Goal: Information Seeking & Learning: Learn about a topic

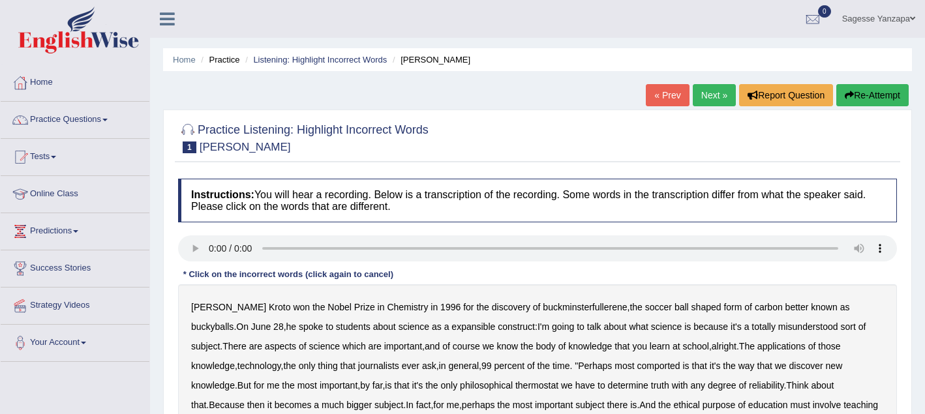
click at [112, 121] on link "Practice Questions" at bounding box center [75, 118] width 149 height 33
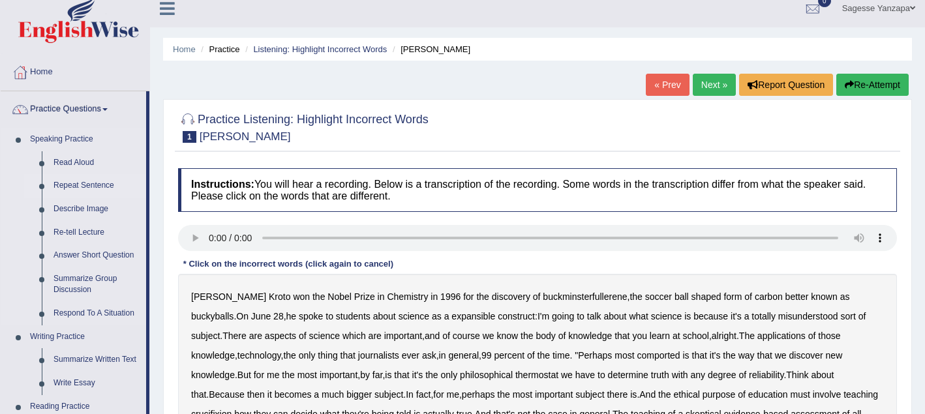
scroll to position [19, 0]
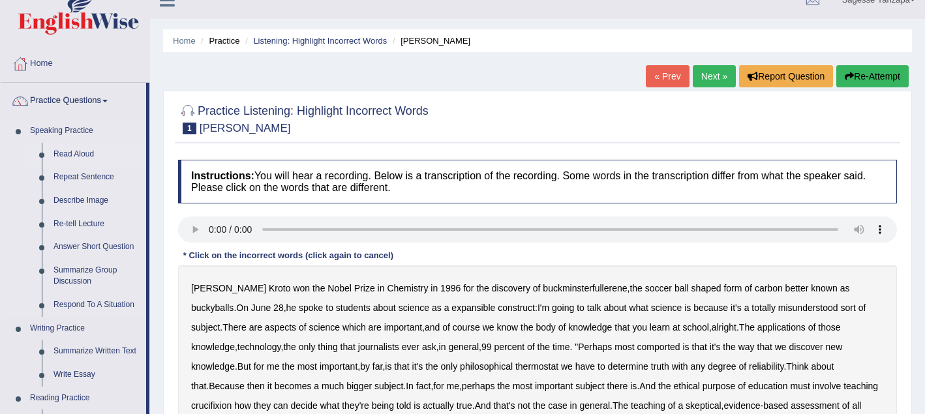
click at [85, 157] on link "Read Aloud" at bounding box center [97, 154] width 98 height 23
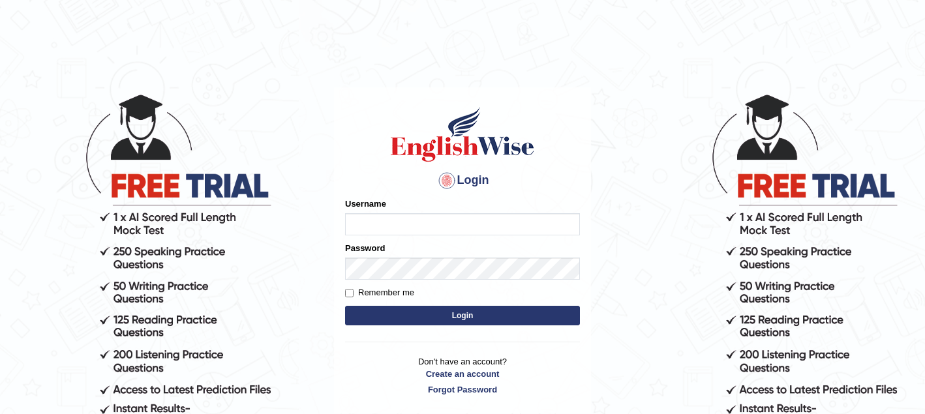
type input "sagesse_parramatta"
click at [538, 320] on button "Login" at bounding box center [462, 316] width 235 height 20
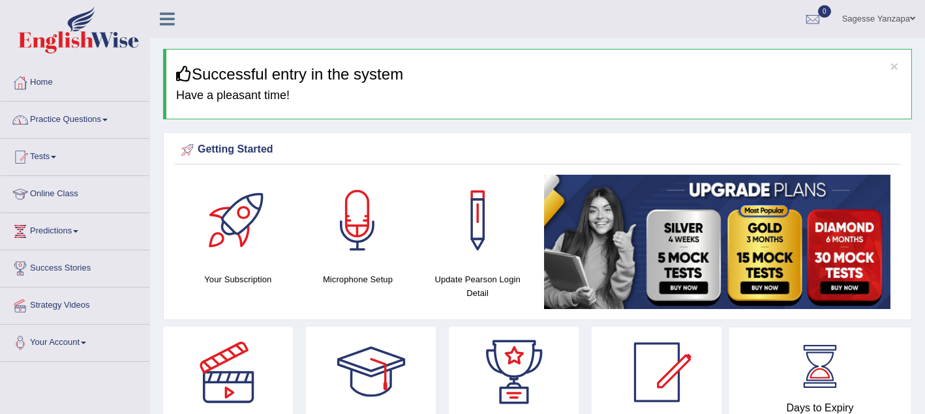
click at [101, 117] on link "Practice Questions" at bounding box center [75, 118] width 149 height 33
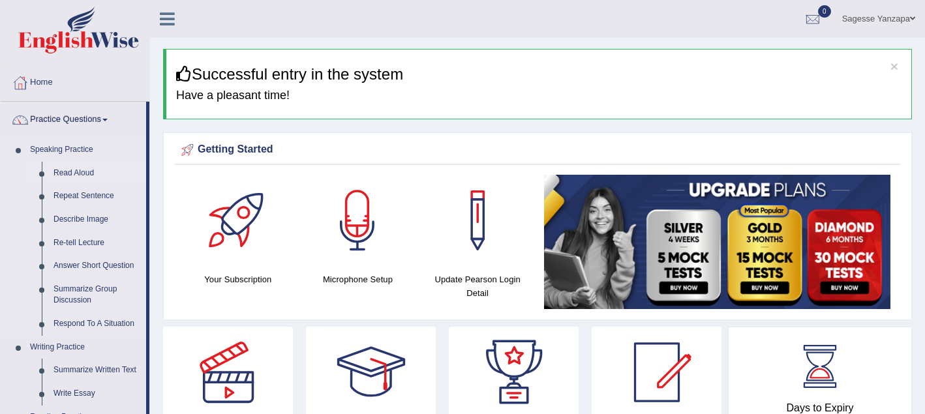
click at [91, 174] on link "Read Aloud" at bounding box center [97, 173] width 98 height 23
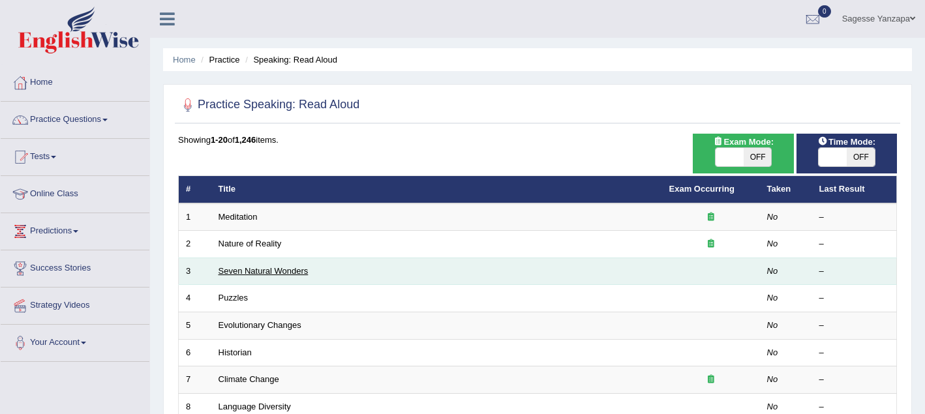
click at [235, 274] on link "Seven Natural Wonders" at bounding box center [264, 271] width 90 height 10
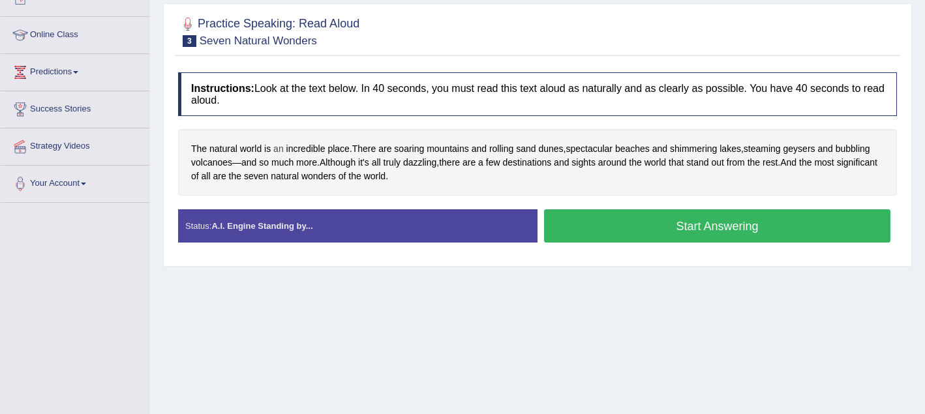
scroll to position [157, 0]
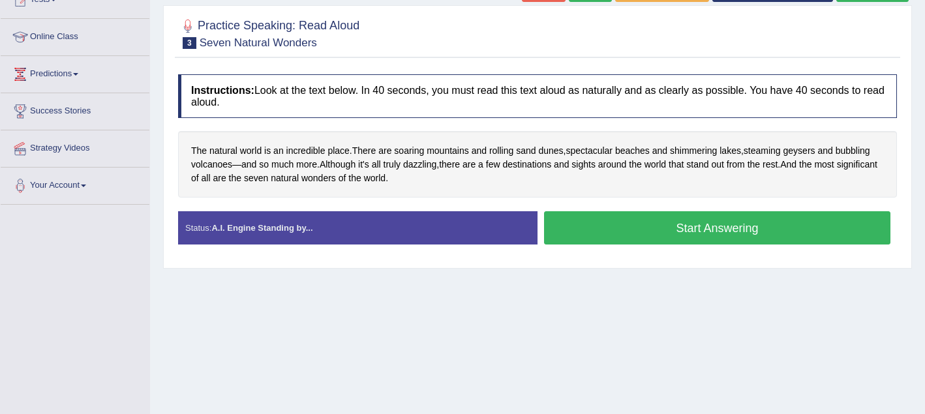
click at [622, 239] on button "Start Answering" at bounding box center [717, 227] width 346 height 33
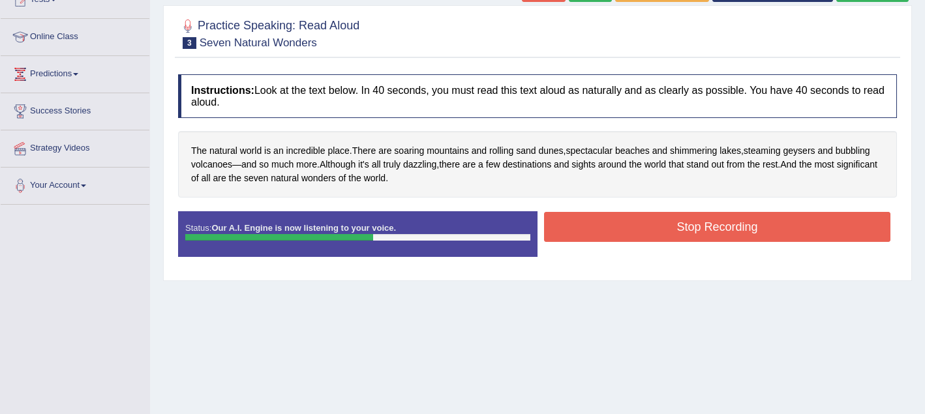
click at [622, 239] on button "Stop Recording" at bounding box center [717, 227] width 346 height 30
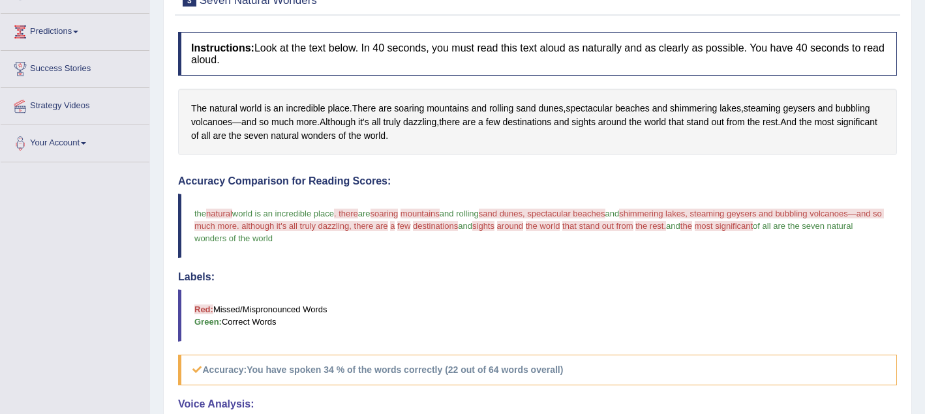
scroll to position [0, 0]
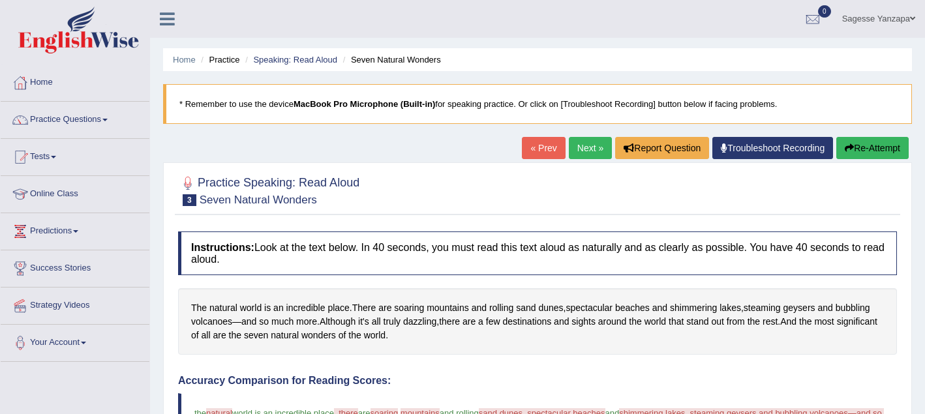
click at [588, 144] on link "Next »" at bounding box center [590, 148] width 43 height 22
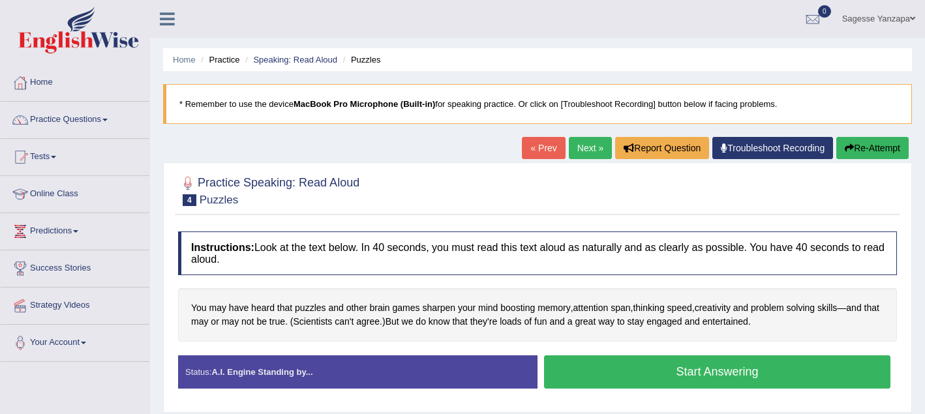
click at [570, 375] on button "Start Answering" at bounding box center [717, 372] width 346 height 33
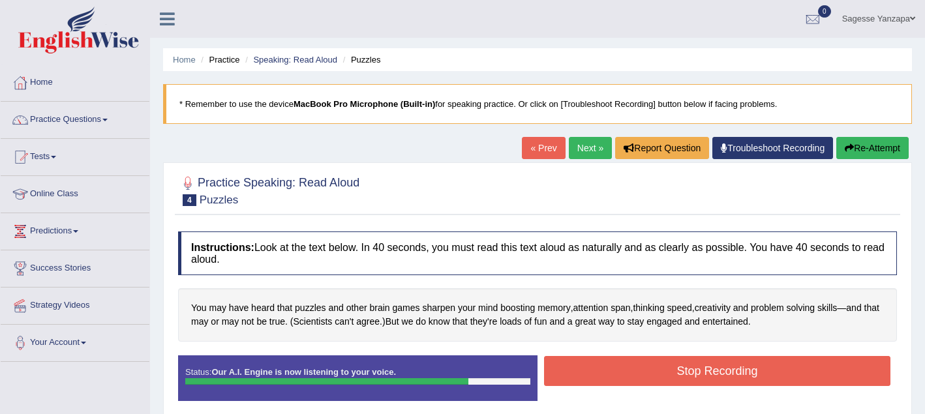
click at [570, 375] on button "Stop Recording" at bounding box center [717, 371] width 346 height 30
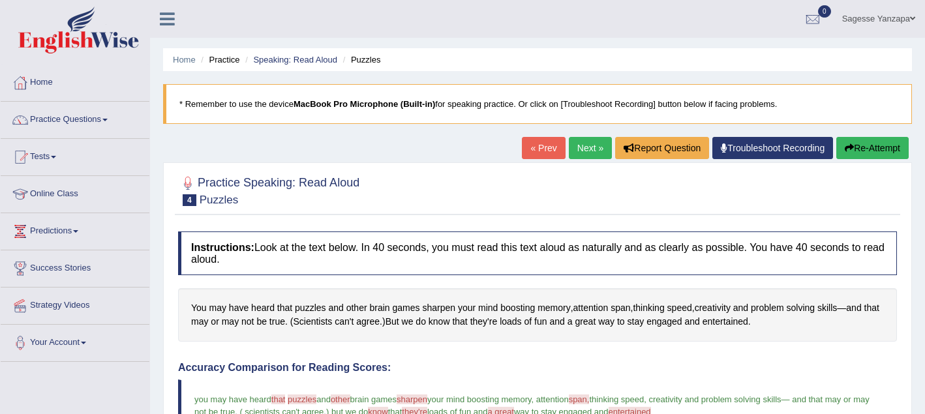
click at [571, 152] on link "Next »" at bounding box center [590, 148] width 43 height 22
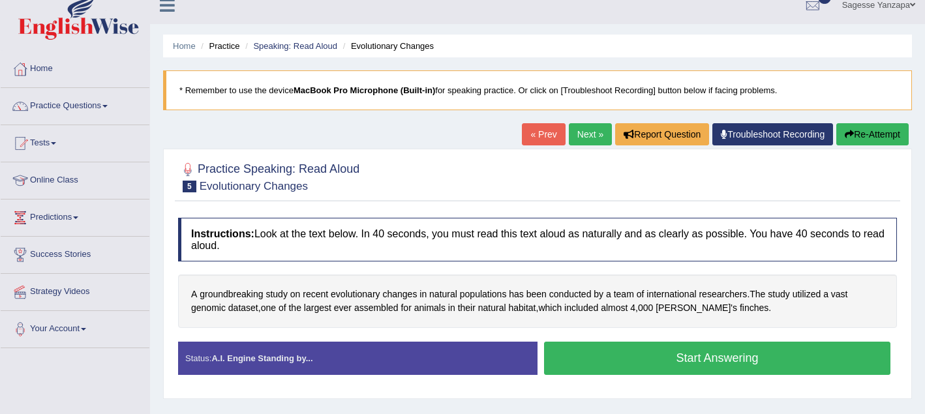
click at [637, 172] on div at bounding box center [537, 177] width 719 height 40
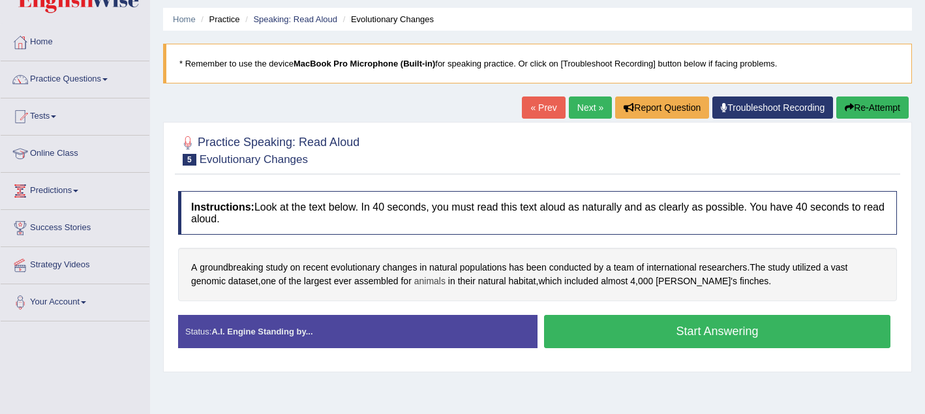
scroll to position [45, 0]
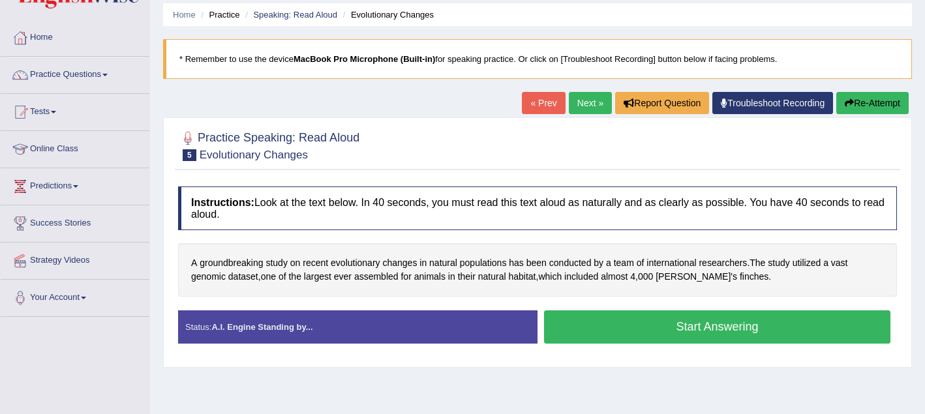
click at [599, 334] on button "Start Answering" at bounding box center [717, 326] width 346 height 33
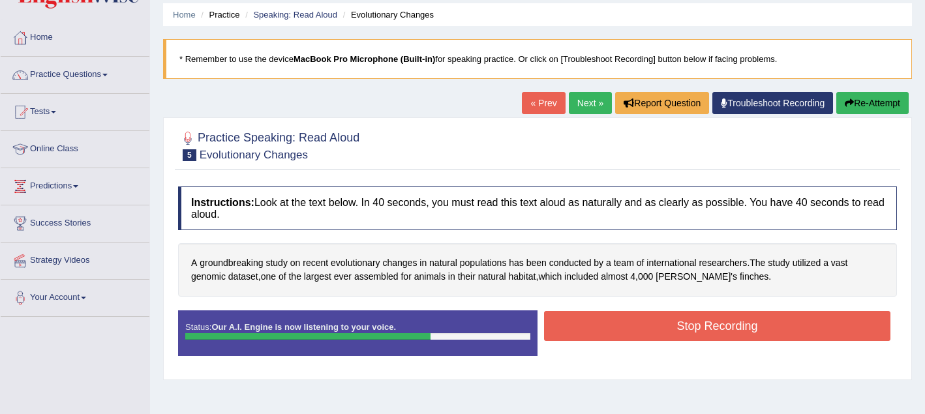
click at [599, 334] on button "Stop Recording" at bounding box center [717, 326] width 346 height 30
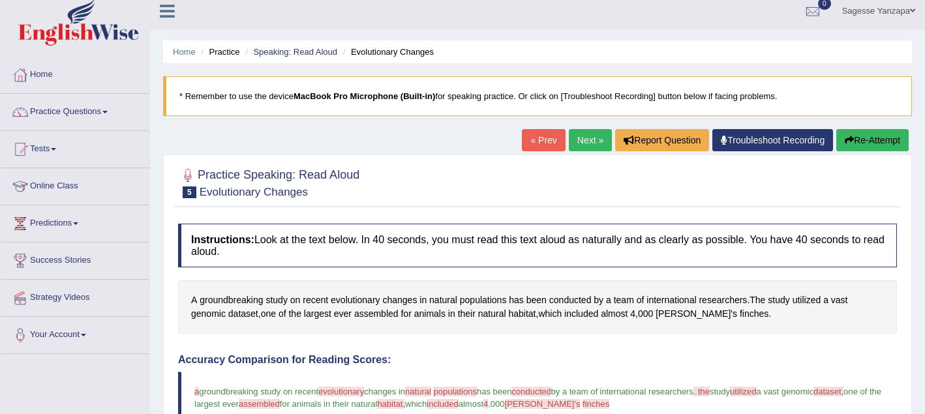
scroll to position [12, 0]
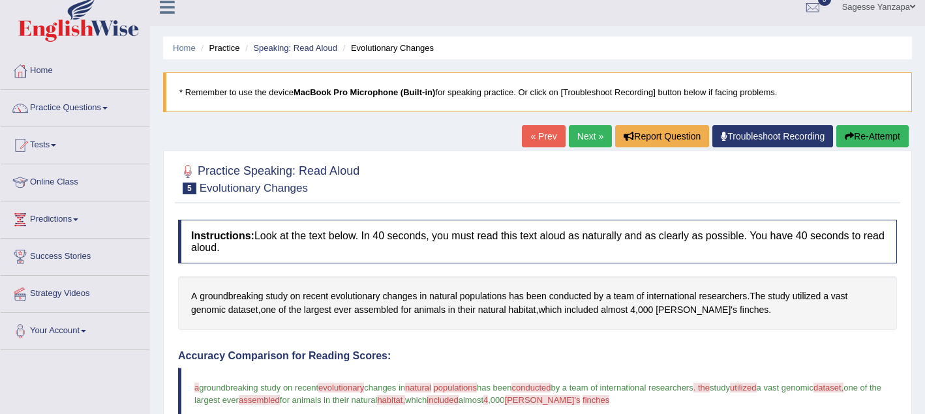
click at [579, 143] on link "Next »" at bounding box center [590, 136] width 43 height 22
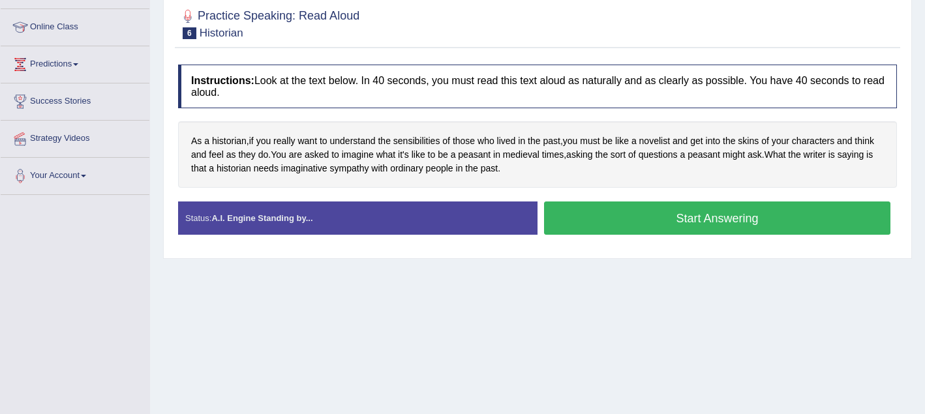
scroll to position [166, 0]
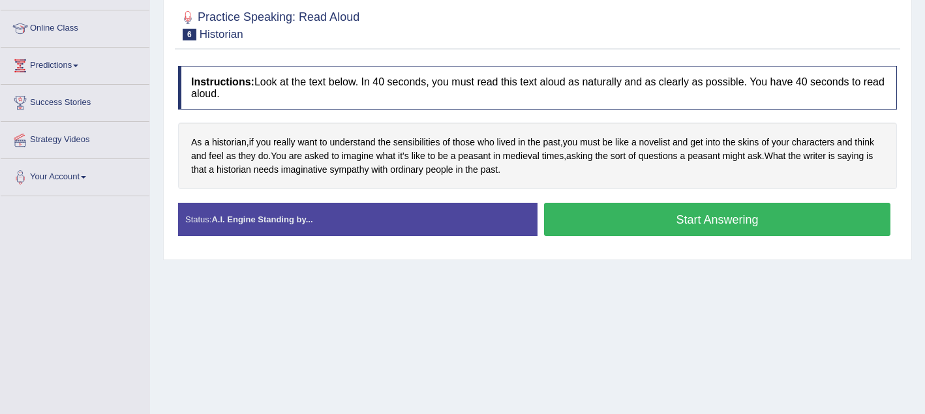
click at [588, 224] on button "Start Answering" at bounding box center [717, 219] width 346 height 33
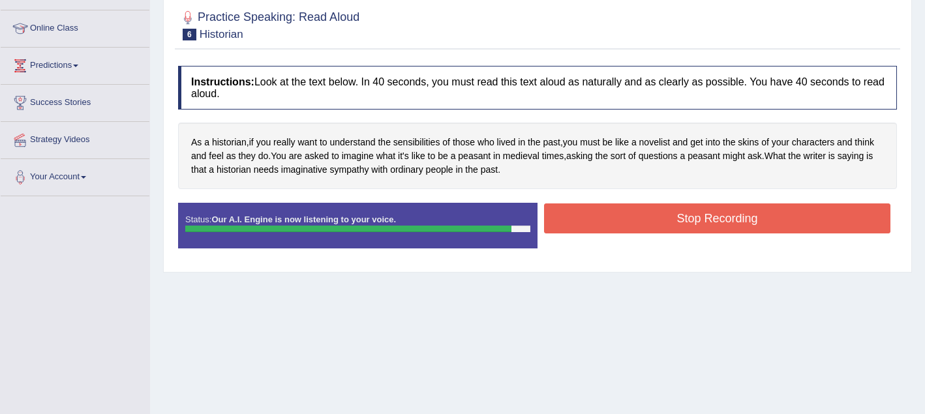
click at [588, 224] on button "Stop Recording" at bounding box center [717, 219] width 346 height 30
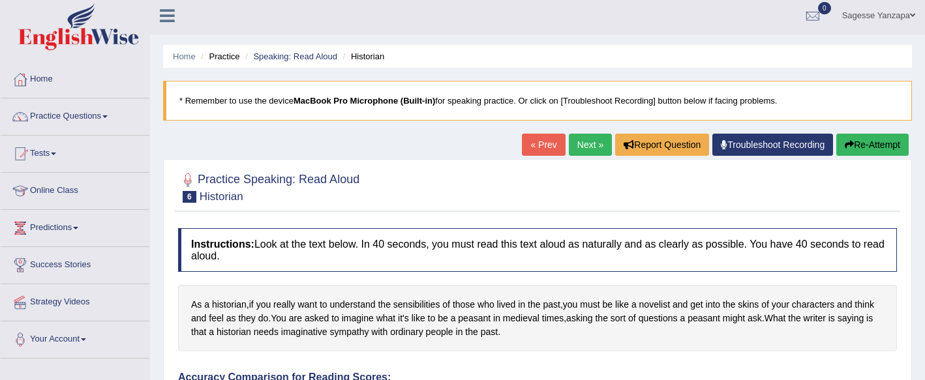
scroll to position [0, 0]
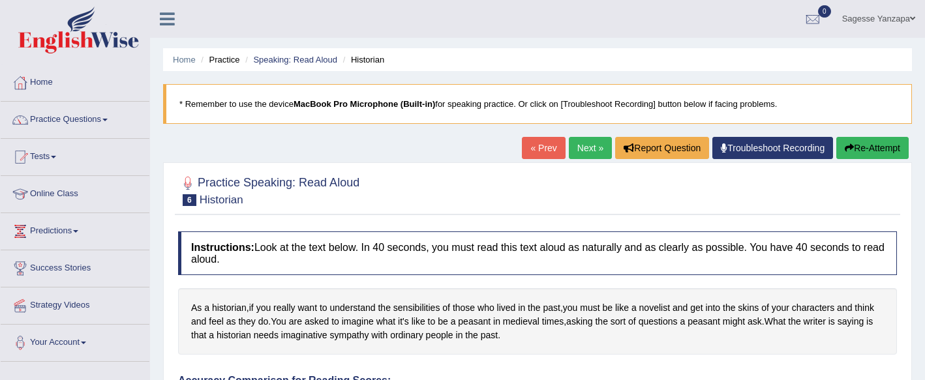
click at [573, 155] on link "Next »" at bounding box center [590, 148] width 43 height 22
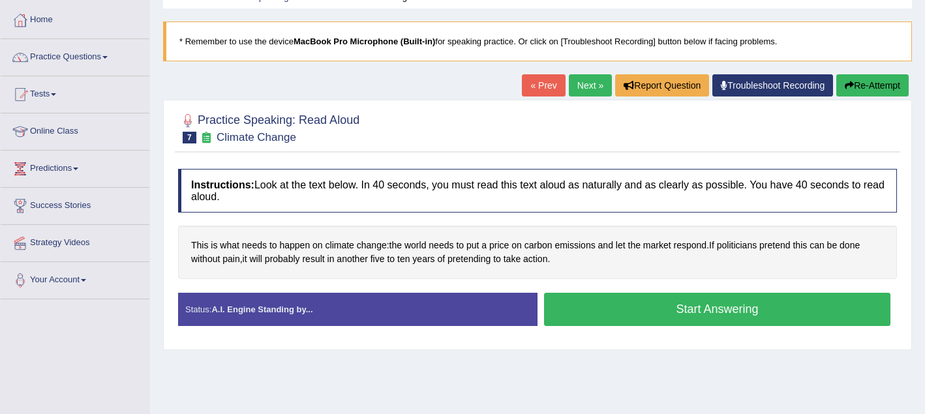
click at [619, 310] on button "Start Answering" at bounding box center [717, 309] width 346 height 33
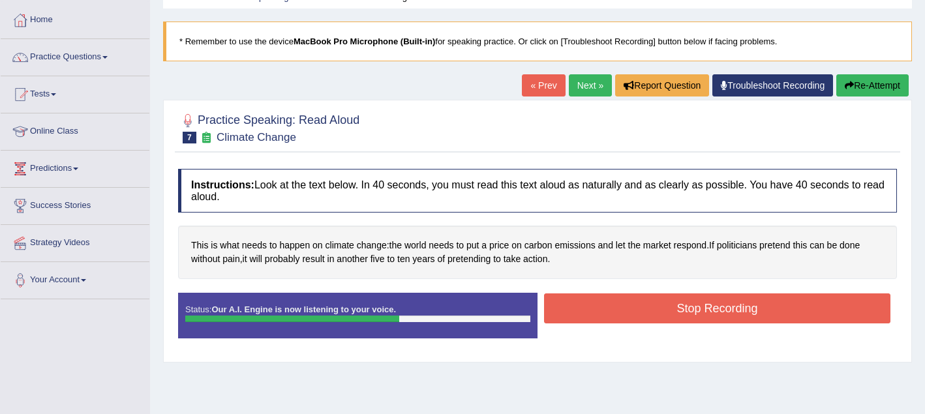
click at [619, 310] on button "Stop Recording" at bounding box center [717, 309] width 346 height 30
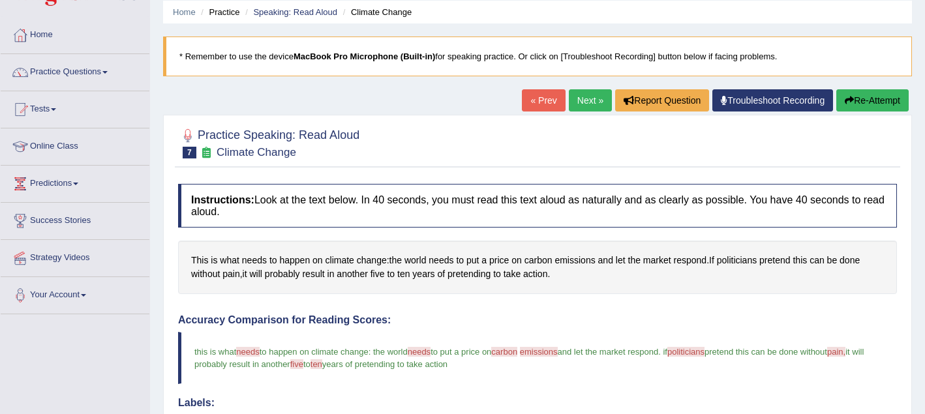
scroll to position [38, 0]
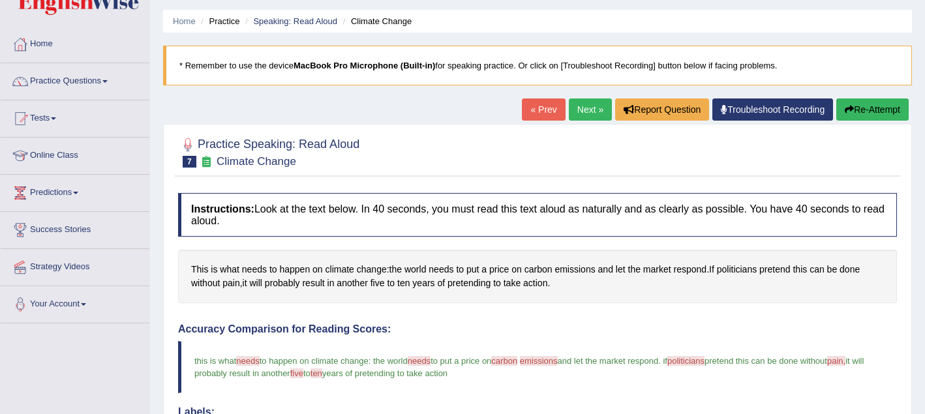
click at [585, 111] on link "Next »" at bounding box center [590, 109] width 43 height 22
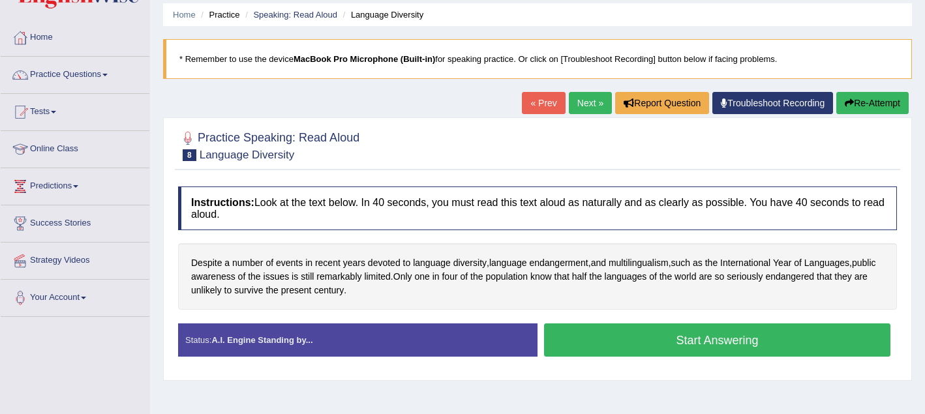
scroll to position [48, 0]
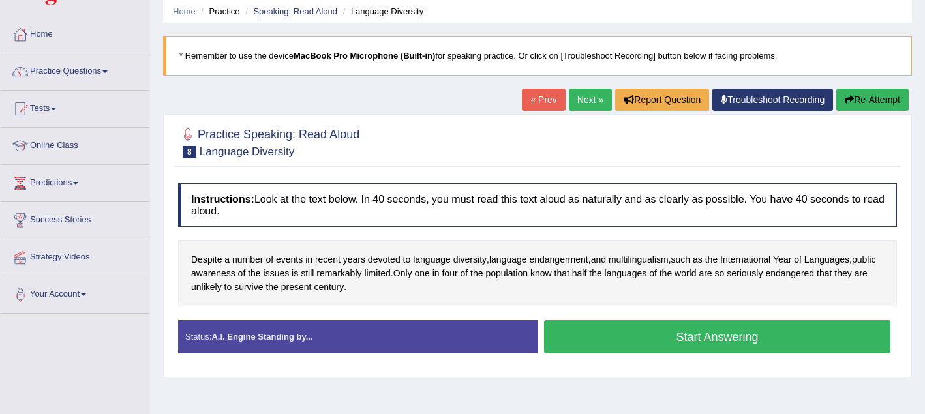
click at [607, 337] on button "Start Answering" at bounding box center [717, 336] width 346 height 33
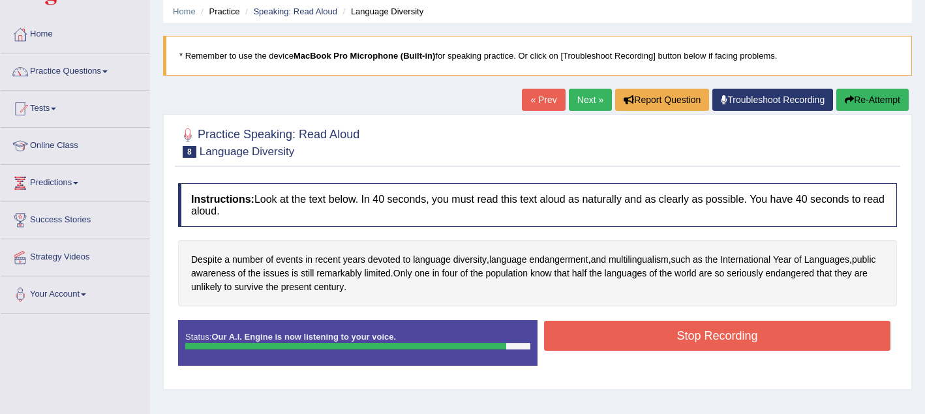
click at [607, 337] on button "Stop Recording" at bounding box center [717, 336] width 346 height 30
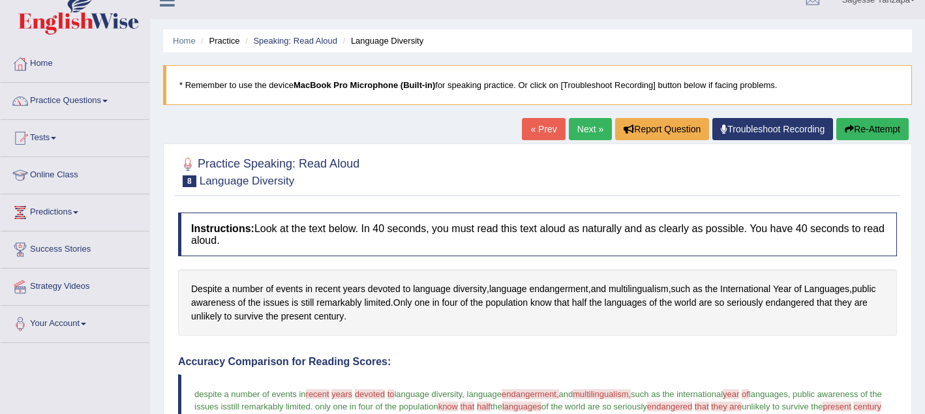
scroll to position [0, 0]
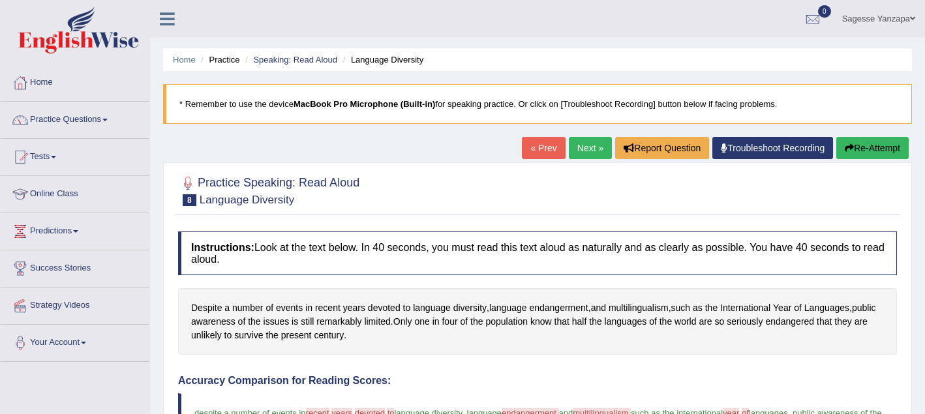
click at [580, 152] on link "Next »" at bounding box center [590, 148] width 43 height 22
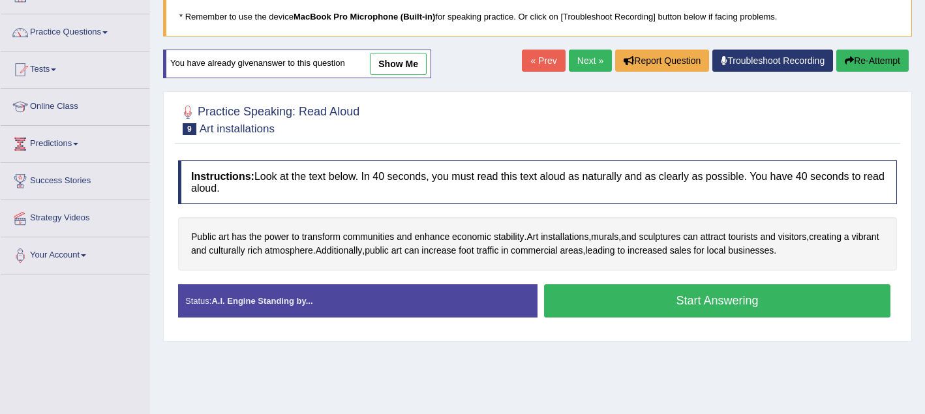
scroll to position [107, 0]
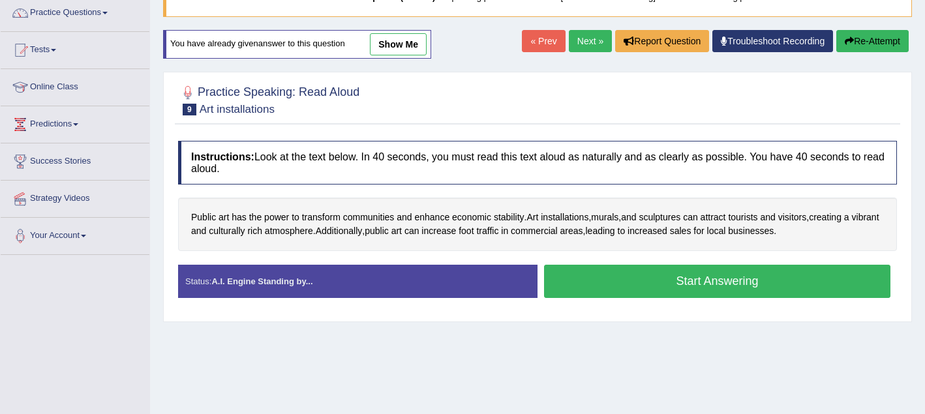
click at [607, 281] on button "Start Answering" at bounding box center [717, 281] width 346 height 33
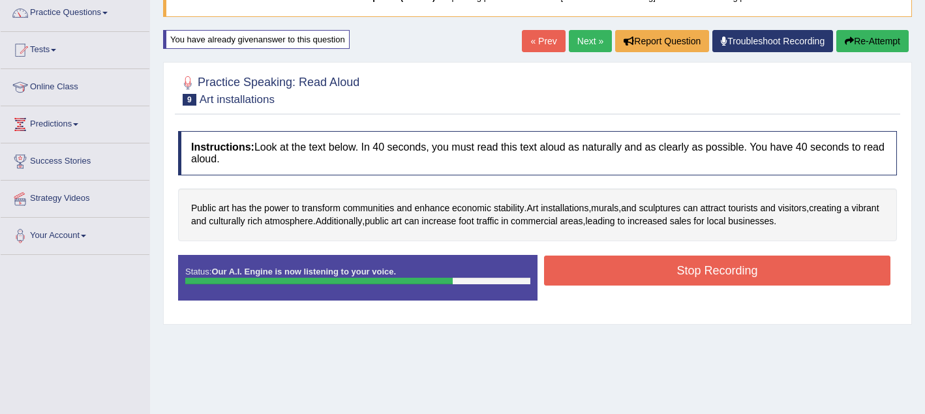
click at [607, 281] on button "Stop Recording" at bounding box center [717, 271] width 346 height 30
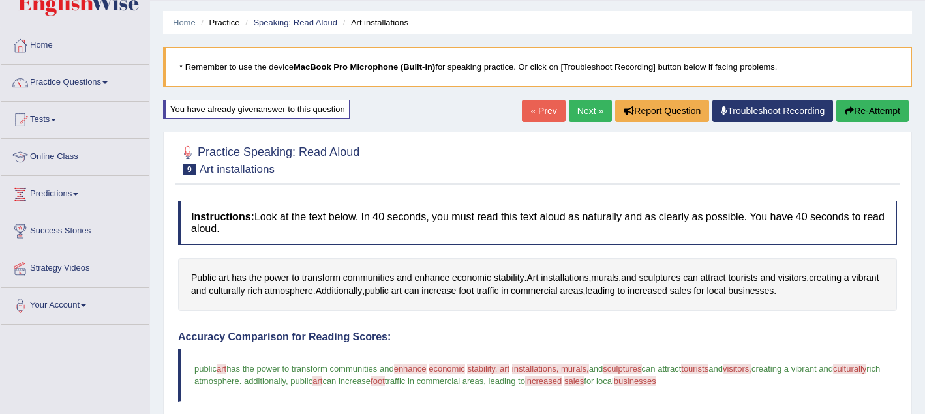
scroll to position [38, 0]
click at [577, 115] on link "Next »" at bounding box center [590, 110] width 43 height 22
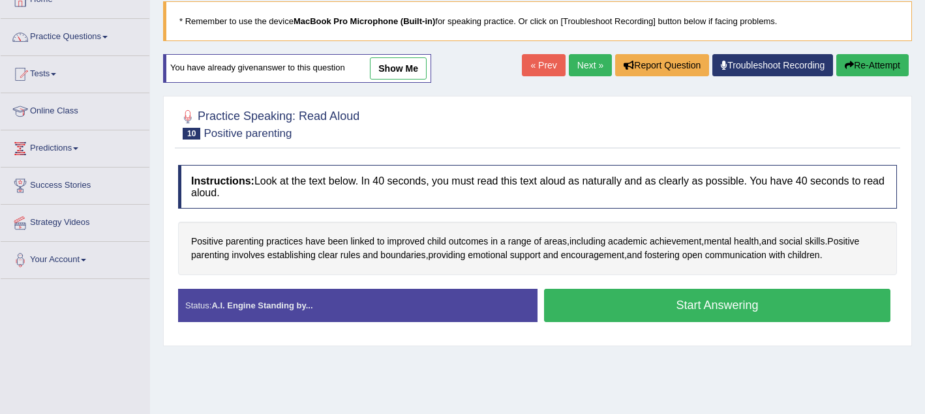
click at [617, 302] on button "Start Answering" at bounding box center [717, 305] width 346 height 33
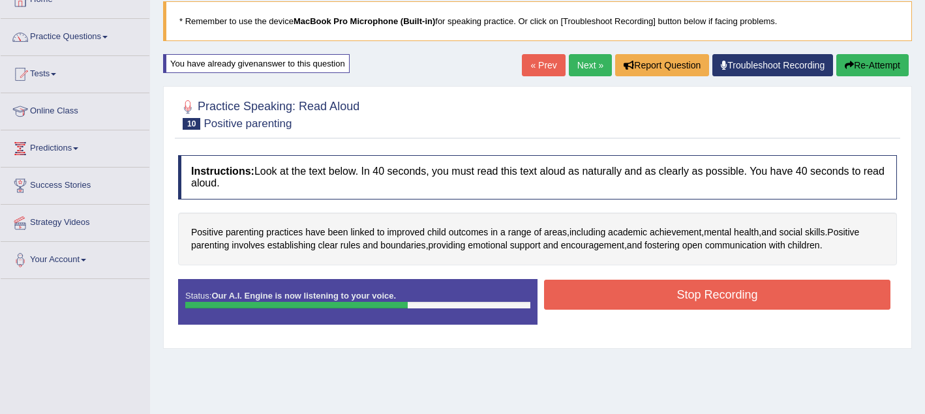
click at [617, 302] on button "Stop Recording" at bounding box center [717, 295] width 346 height 30
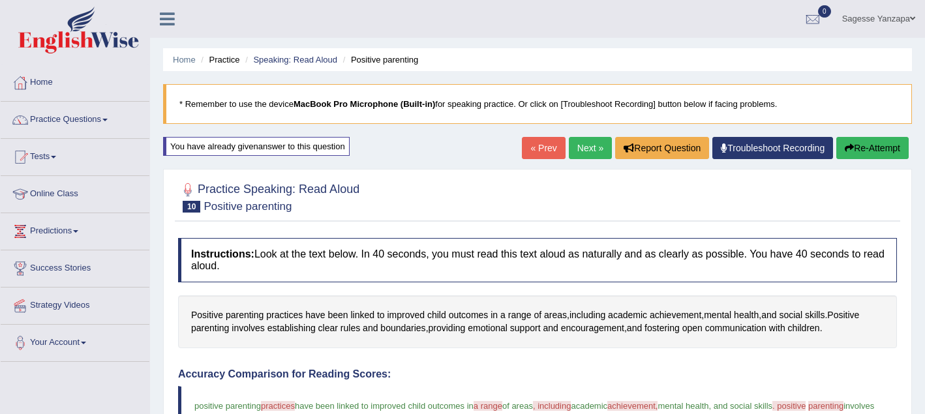
click at [572, 151] on link "Next »" at bounding box center [590, 148] width 43 height 22
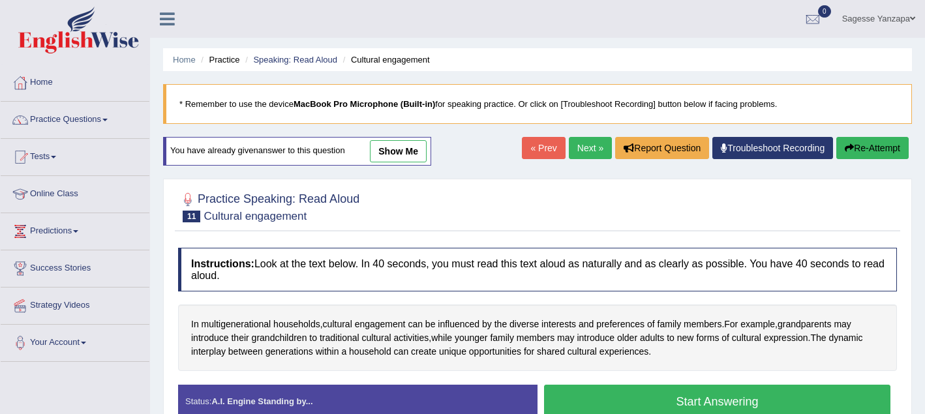
click at [618, 406] on button "Start Answering" at bounding box center [717, 401] width 346 height 33
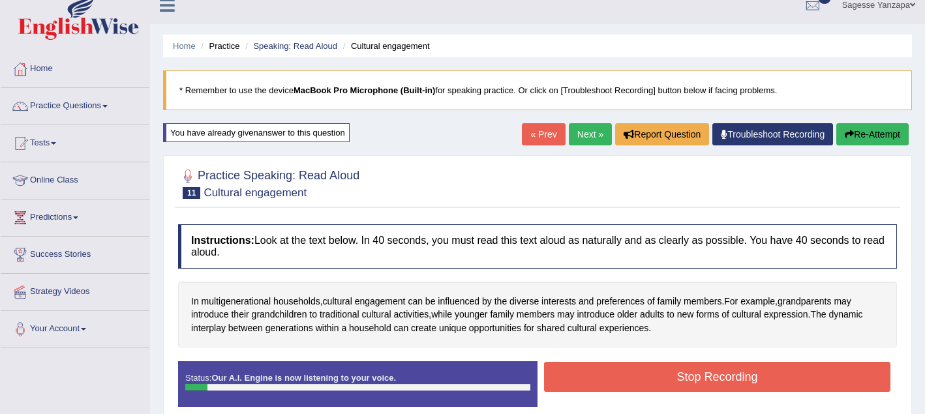
scroll to position [22, 0]
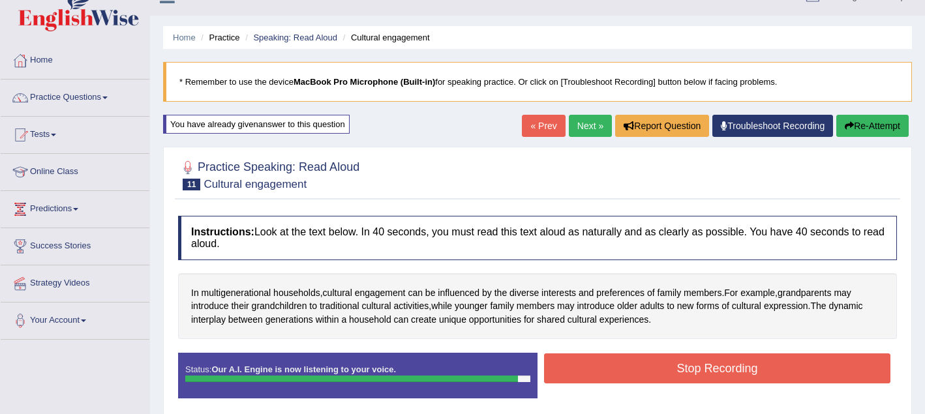
click at [632, 366] on button "Stop Recording" at bounding box center [717, 369] width 346 height 30
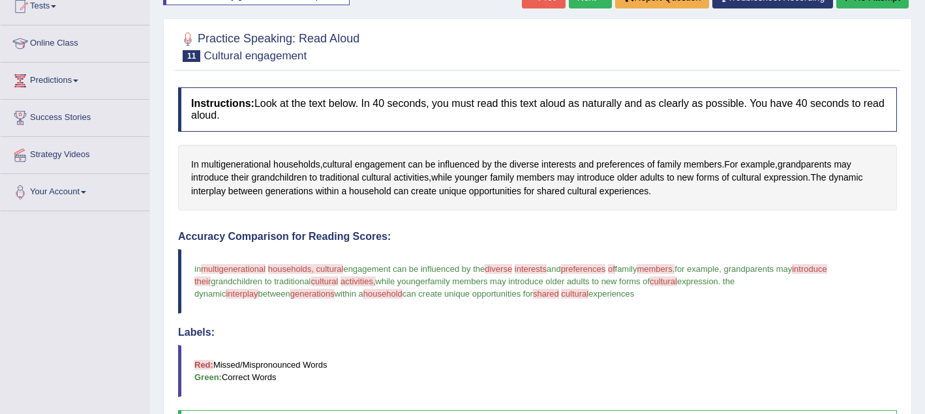
scroll to position [0, 0]
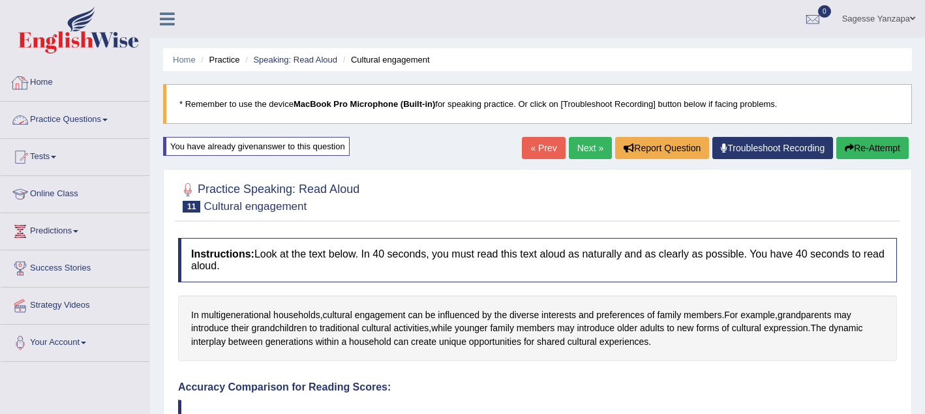
click at [114, 122] on link "Practice Questions" at bounding box center [75, 118] width 149 height 33
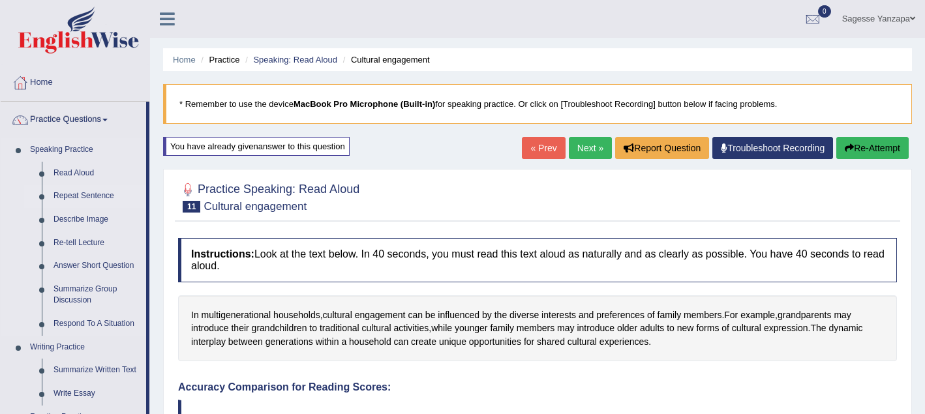
click at [107, 195] on link "Repeat Sentence" at bounding box center [97, 196] width 98 height 23
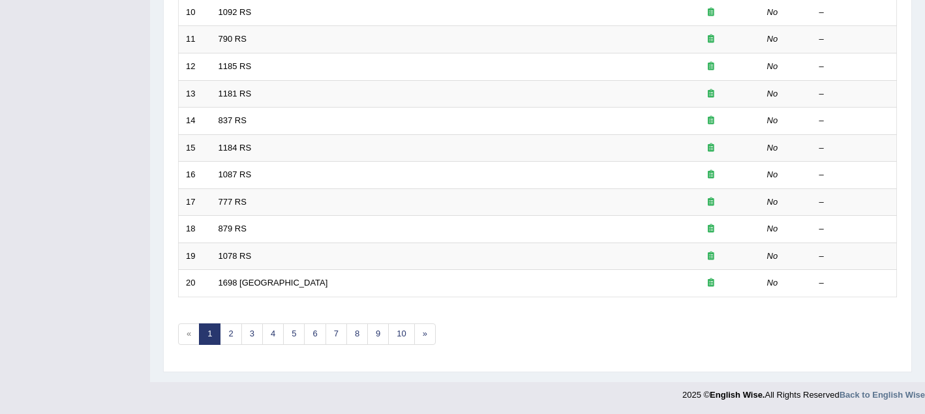
scroll to position [449, 0]
click at [233, 332] on link "2" at bounding box center [231, 334] width 22 height 22
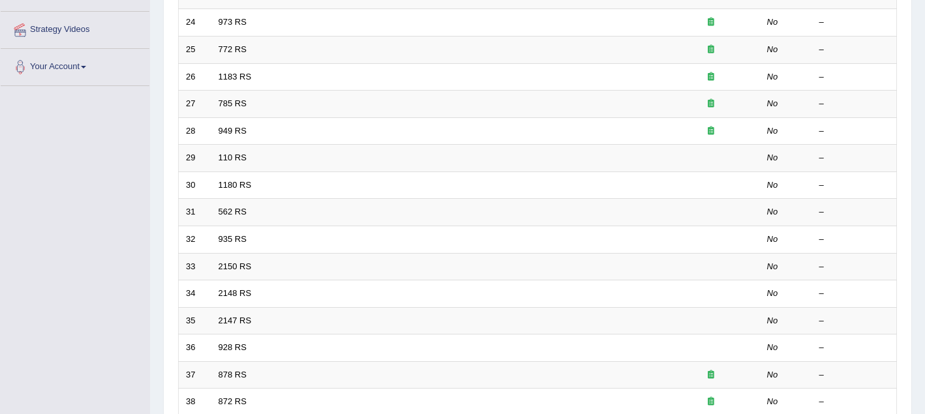
scroll to position [269, 0]
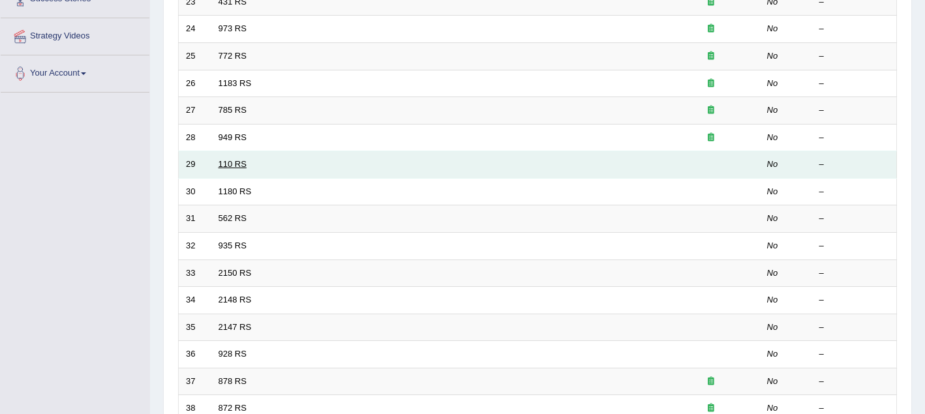
click at [235, 164] on link "110 RS" at bounding box center [233, 164] width 28 height 10
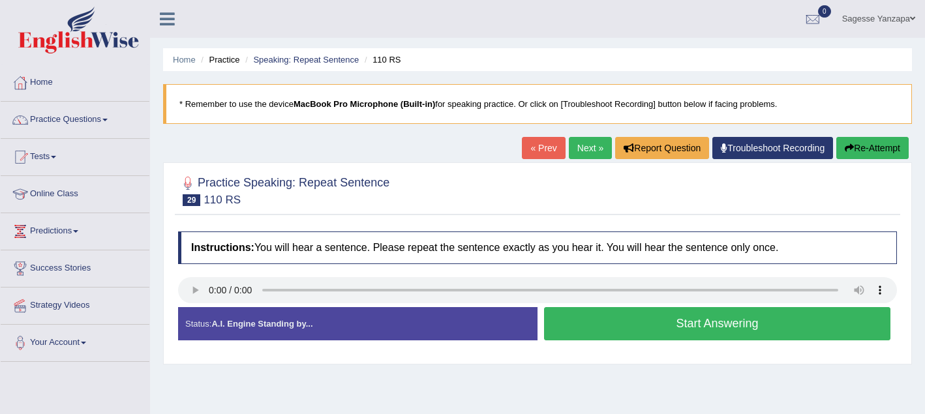
click at [598, 328] on button "Start Answering" at bounding box center [717, 323] width 346 height 33
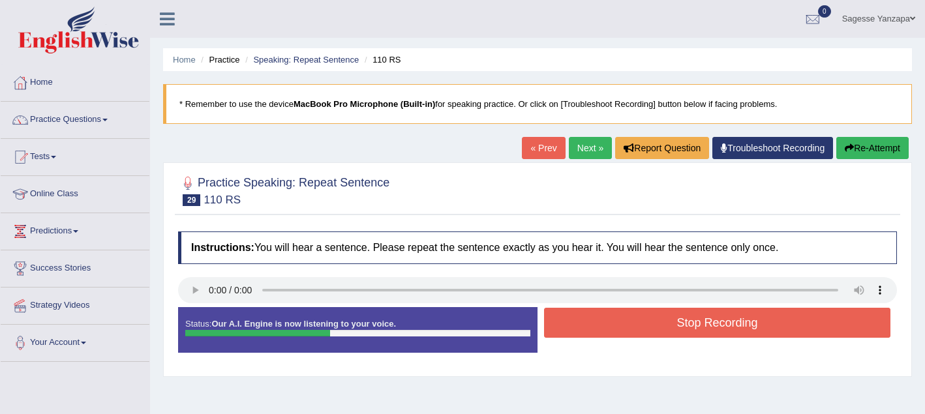
click at [598, 328] on button "Stop Recording" at bounding box center [717, 323] width 346 height 30
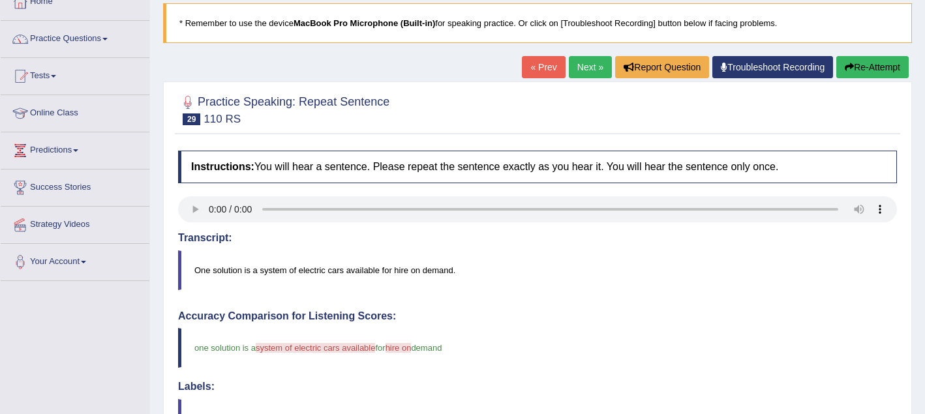
scroll to position [78, 0]
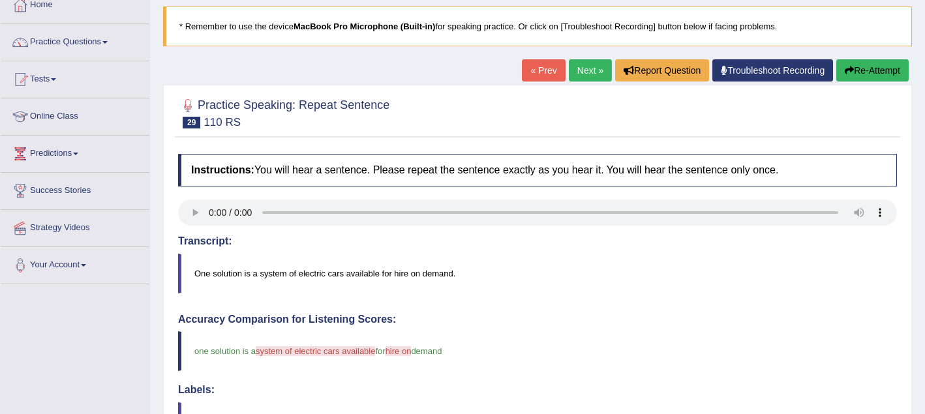
click at [582, 68] on link "Next »" at bounding box center [590, 70] width 43 height 22
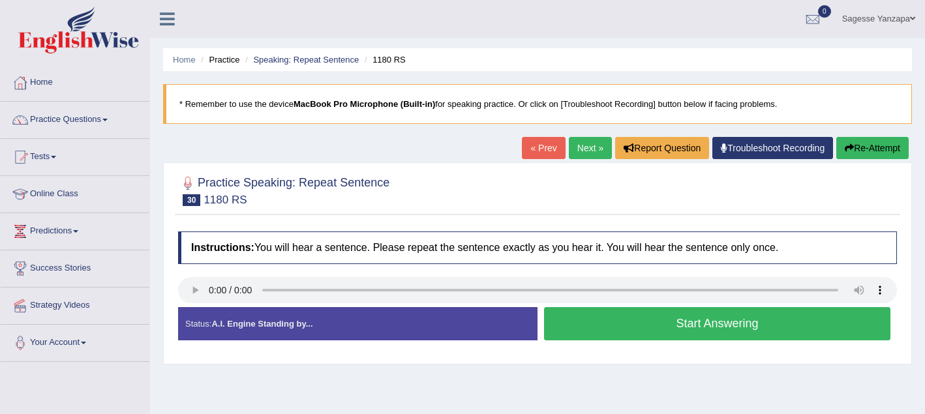
click at [584, 334] on button "Start Answering" at bounding box center [717, 323] width 346 height 33
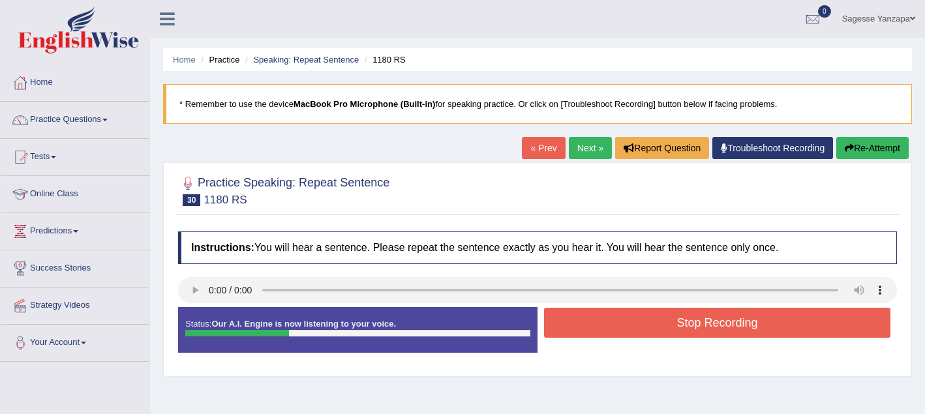
click at [584, 334] on button "Stop Recording" at bounding box center [717, 323] width 346 height 30
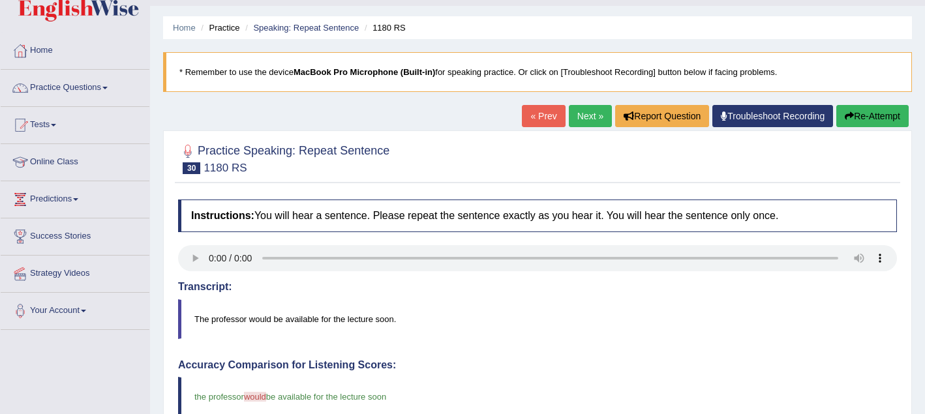
scroll to position [38, 0]
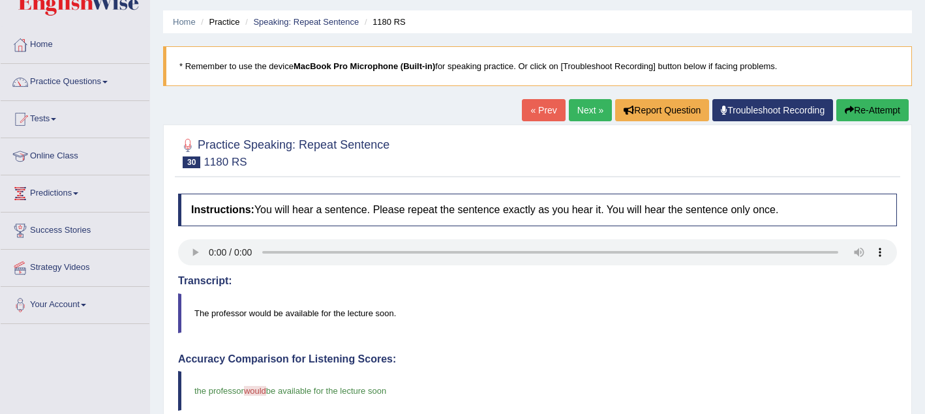
click at [575, 113] on link "Next »" at bounding box center [590, 110] width 43 height 22
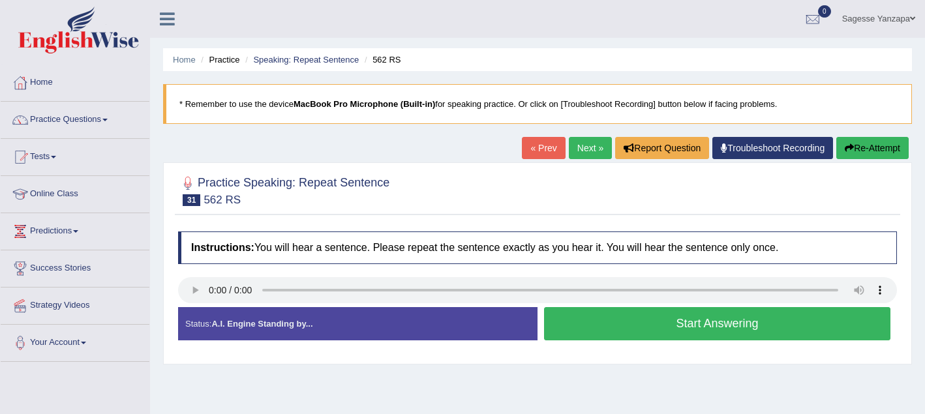
click at [600, 331] on button "Start Answering" at bounding box center [717, 323] width 346 height 33
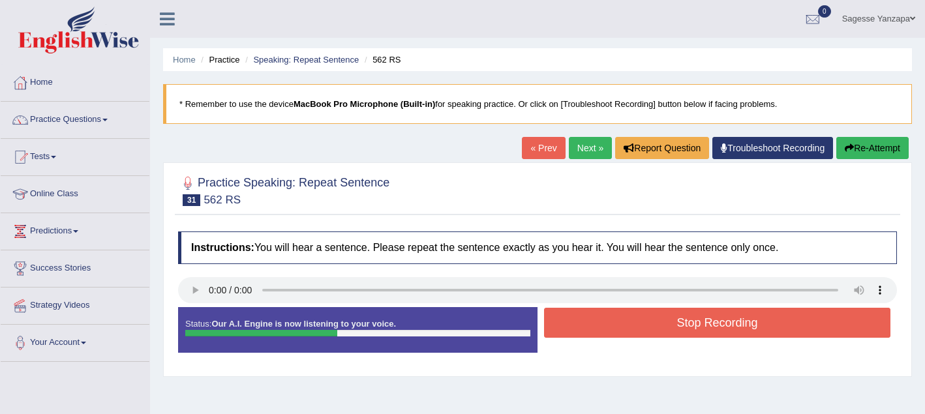
click at [600, 331] on button "Stop Recording" at bounding box center [717, 323] width 346 height 30
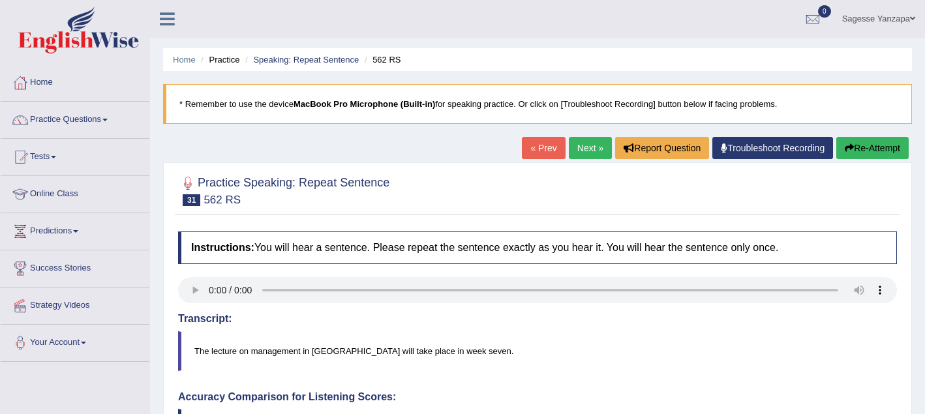
click at [580, 155] on link "Next »" at bounding box center [590, 148] width 43 height 22
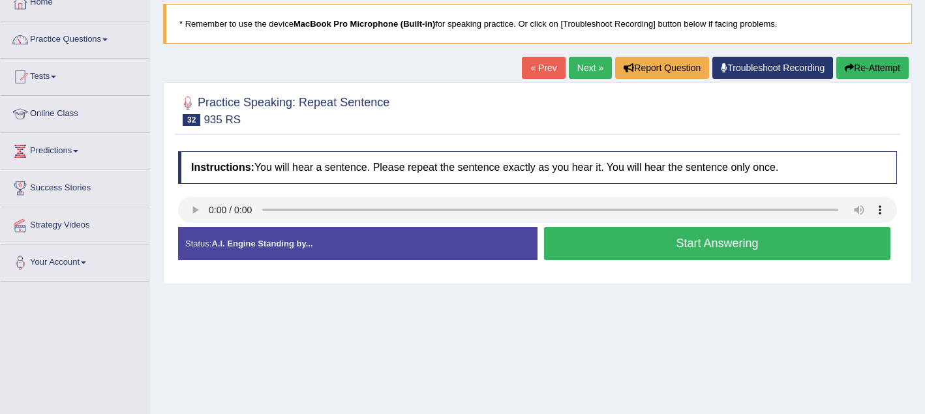
scroll to position [97, 0]
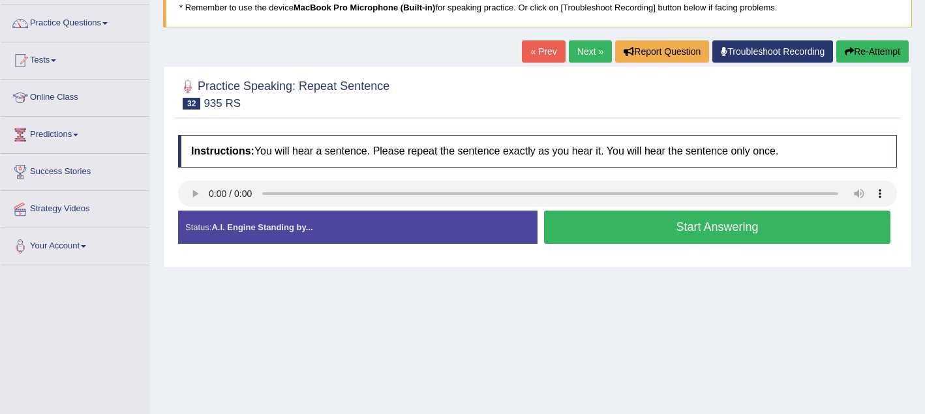
click at [641, 233] on button "Start Answering" at bounding box center [717, 227] width 346 height 33
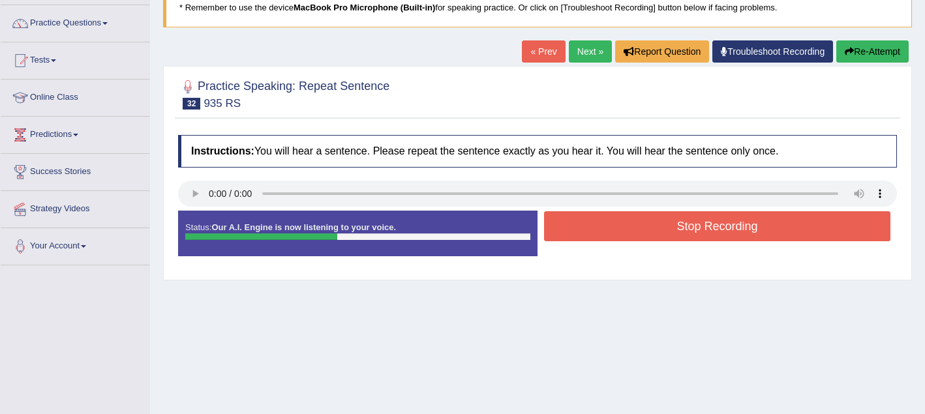
click at [641, 233] on button "Stop Recording" at bounding box center [717, 226] width 346 height 30
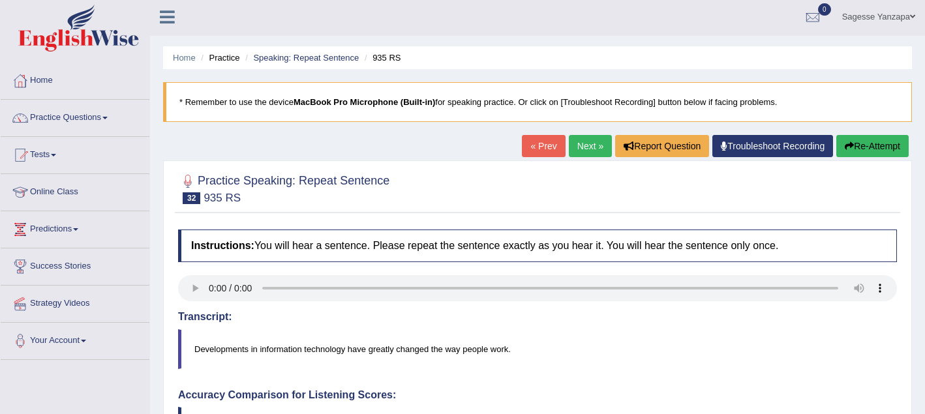
scroll to position [0, 0]
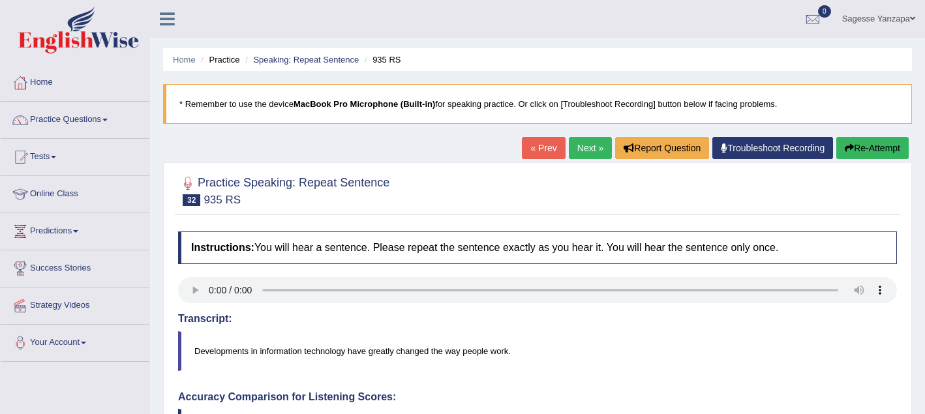
click at [583, 151] on link "Next »" at bounding box center [590, 148] width 43 height 22
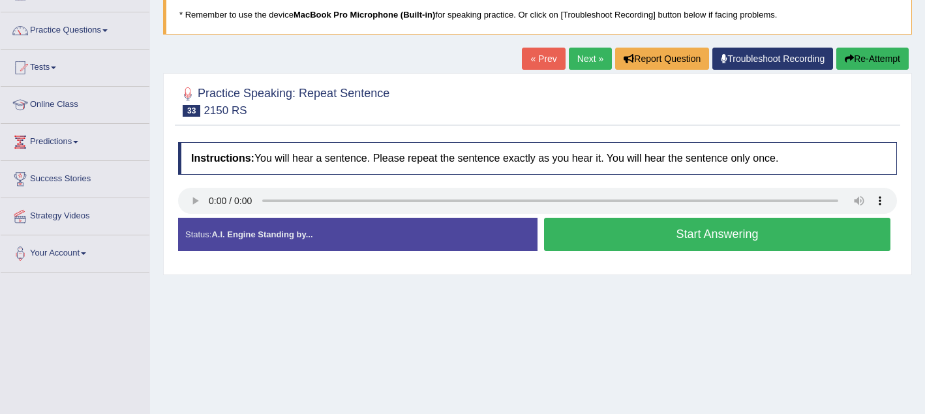
scroll to position [133, 0]
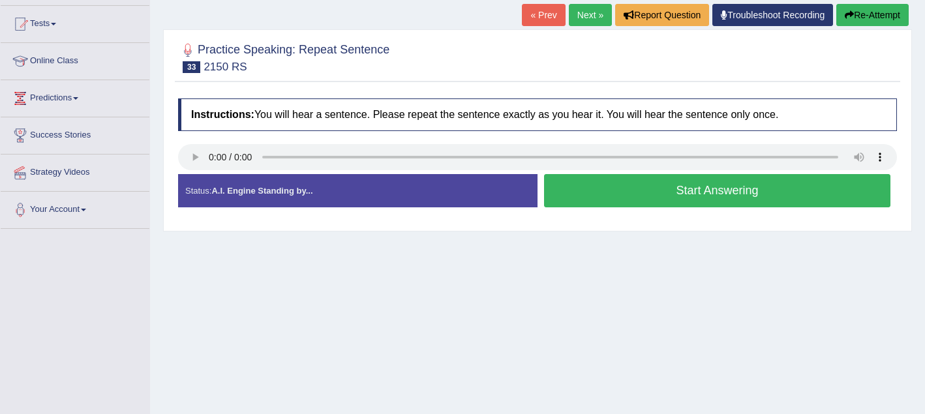
click at [591, 189] on button "Start Answering" at bounding box center [717, 190] width 346 height 33
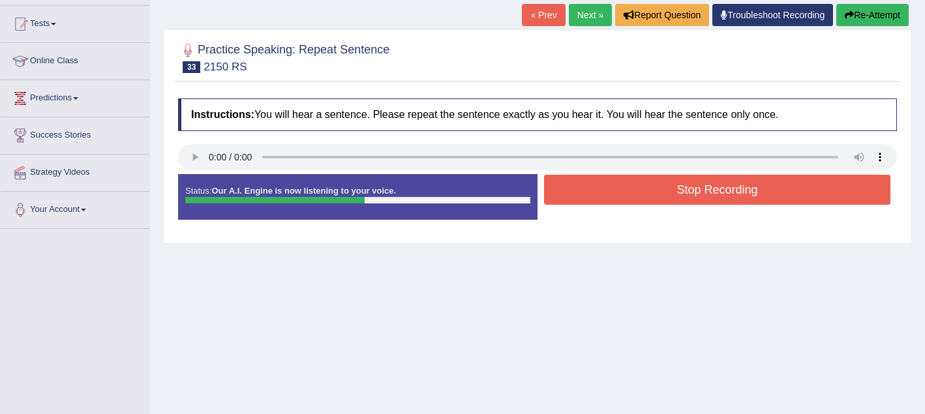
click at [591, 189] on button "Stop Recording" at bounding box center [717, 190] width 346 height 30
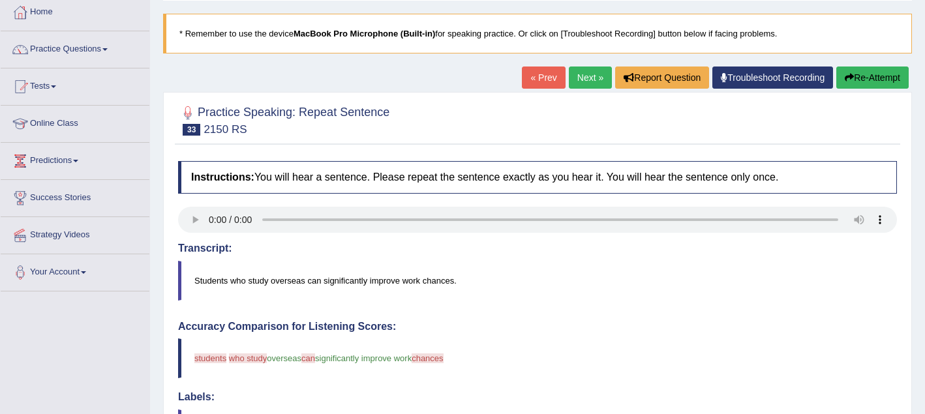
scroll to position [49, 0]
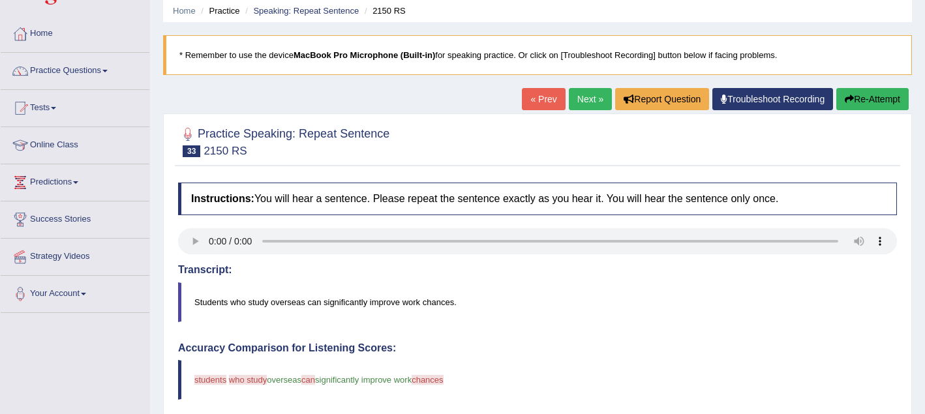
click at [580, 104] on link "Next »" at bounding box center [590, 99] width 43 height 22
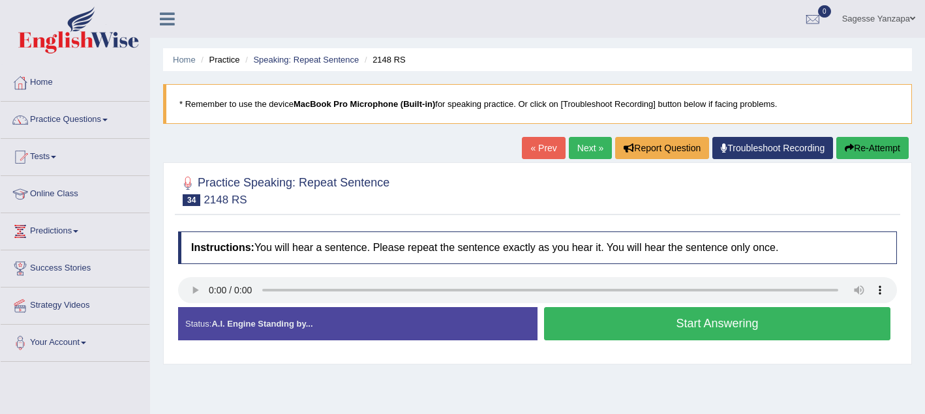
click at [624, 326] on button "Start Answering" at bounding box center [717, 323] width 346 height 33
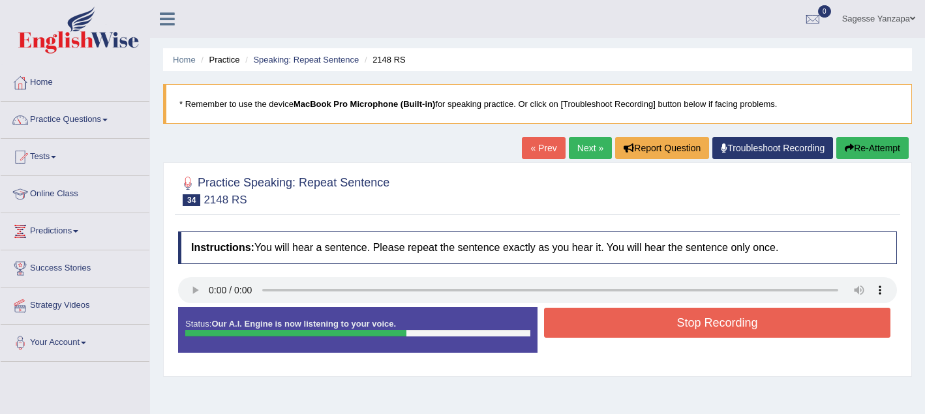
click at [624, 326] on button "Stop Recording" at bounding box center [717, 323] width 346 height 30
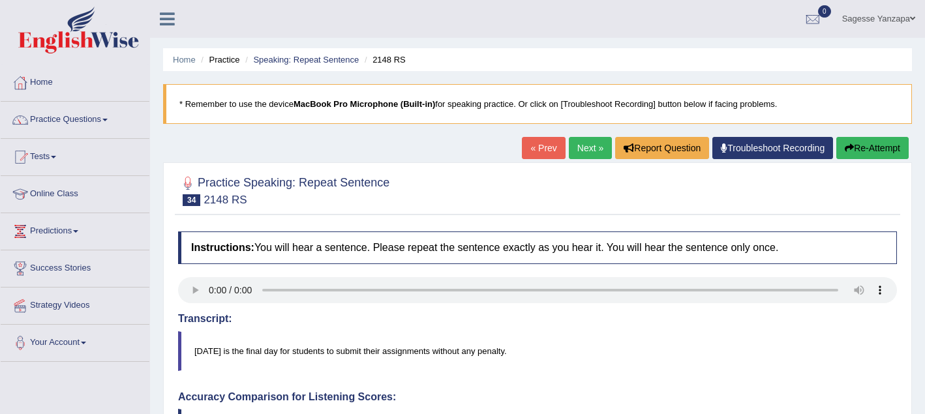
click at [577, 152] on link "Next »" at bounding box center [590, 148] width 43 height 22
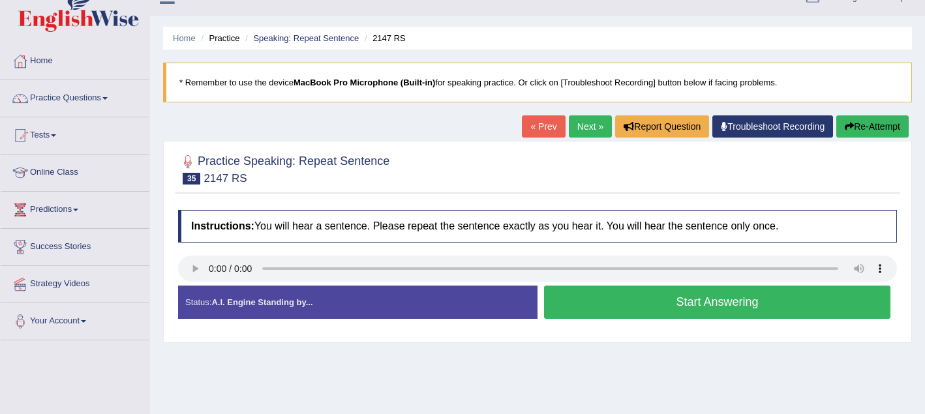
scroll to position [26, 0]
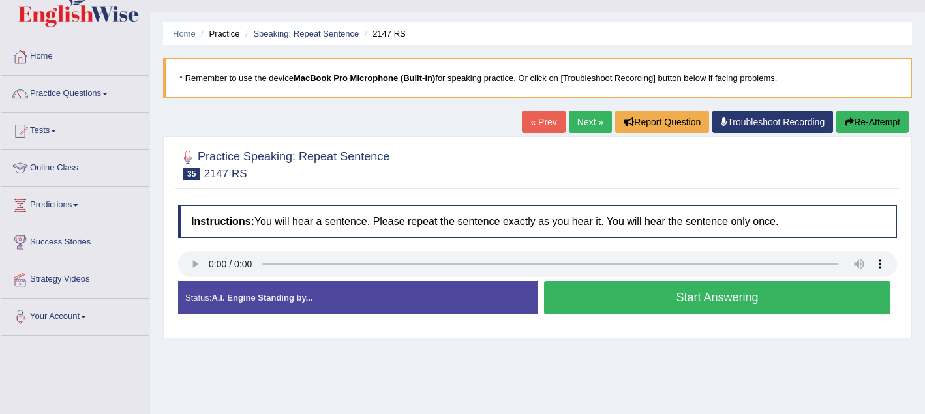
click at [578, 293] on button "Start Answering" at bounding box center [717, 297] width 346 height 33
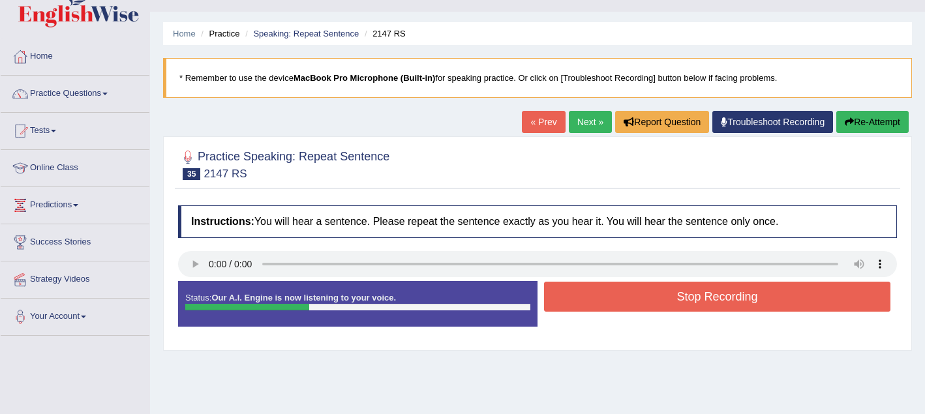
click at [578, 293] on button "Stop Recording" at bounding box center [717, 297] width 346 height 30
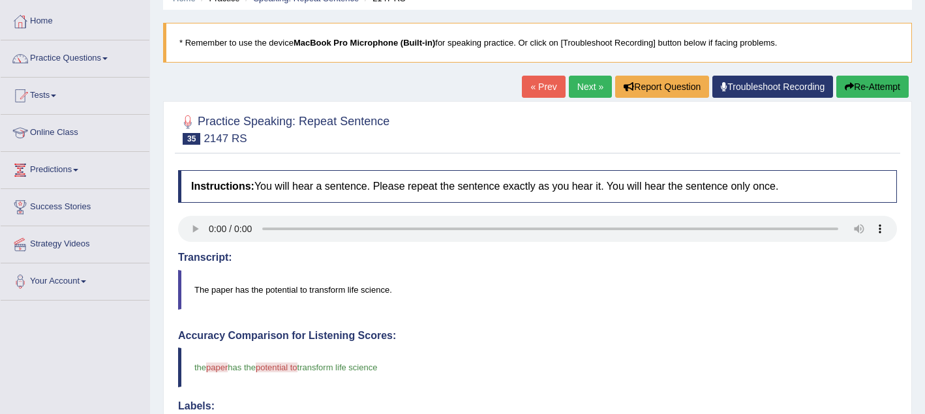
scroll to position [61, 0]
click at [577, 82] on link "Next »" at bounding box center [590, 87] width 43 height 22
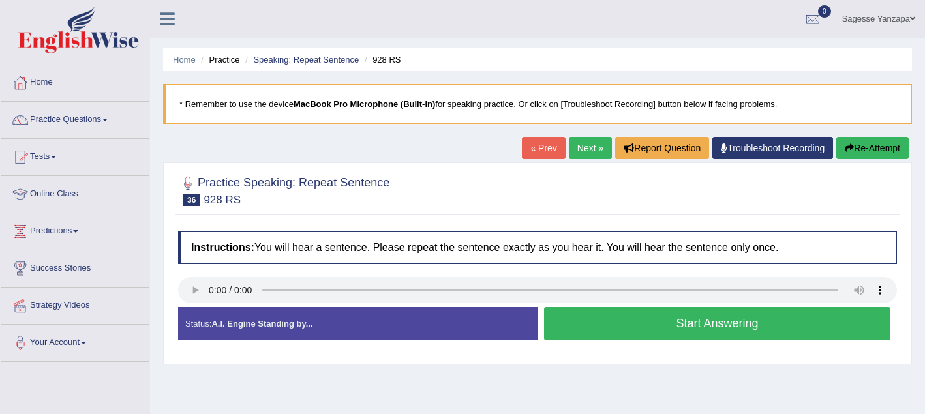
click at [595, 329] on button "Start Answering" at bounding box center [717, 323] width 346 height 33
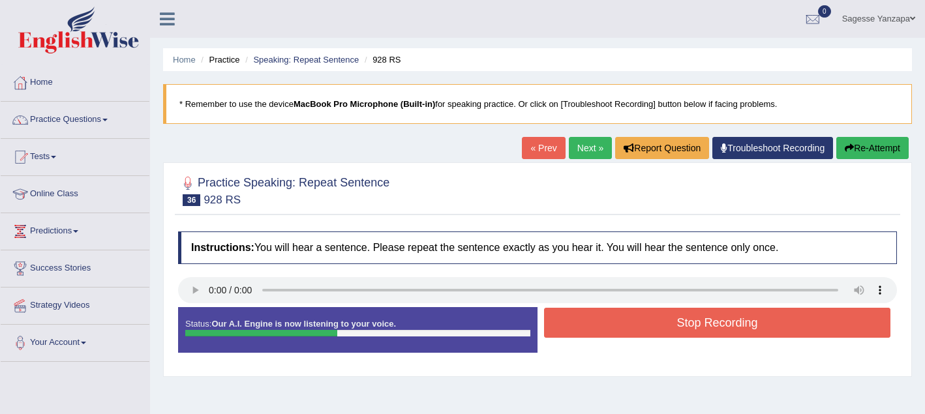
click at [595, 329] on button "Stop Recording" at bounding box center [717, 323] width 346 height 30
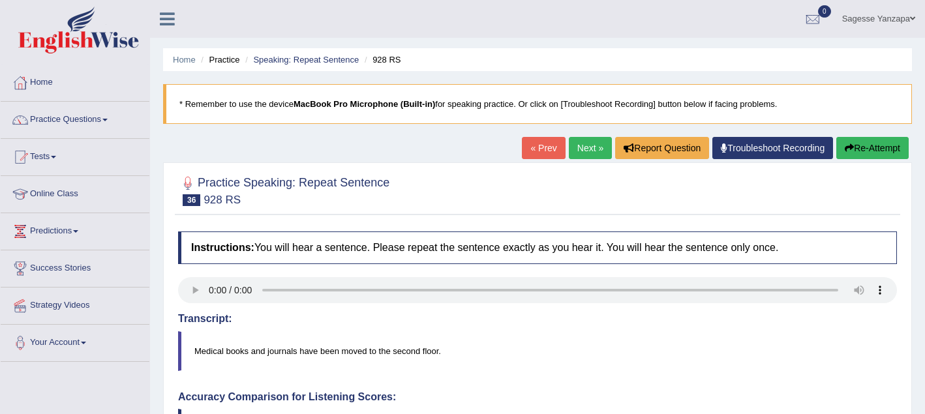
click at [581, 151] on link "Next »" at bounding box center [590, 148] width 43 height 22
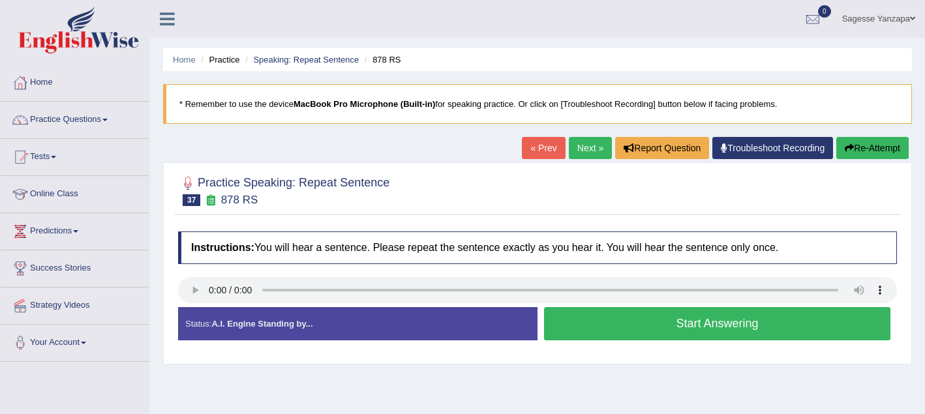
click at [590, 332] on button "Start Answering" at bounding box center [717, 323] width 346 height 33
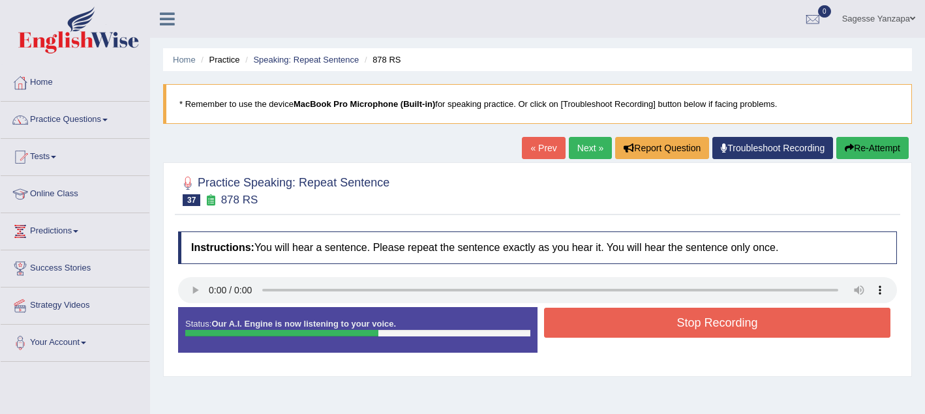
click at [590, 332] on button "Stop Recording" at bounding box center [717, 323] width 346 height 30
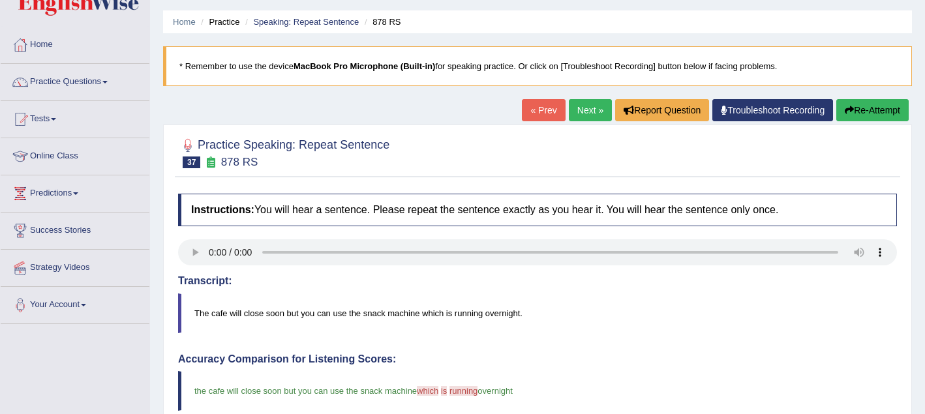
scroll to position [40, 0]
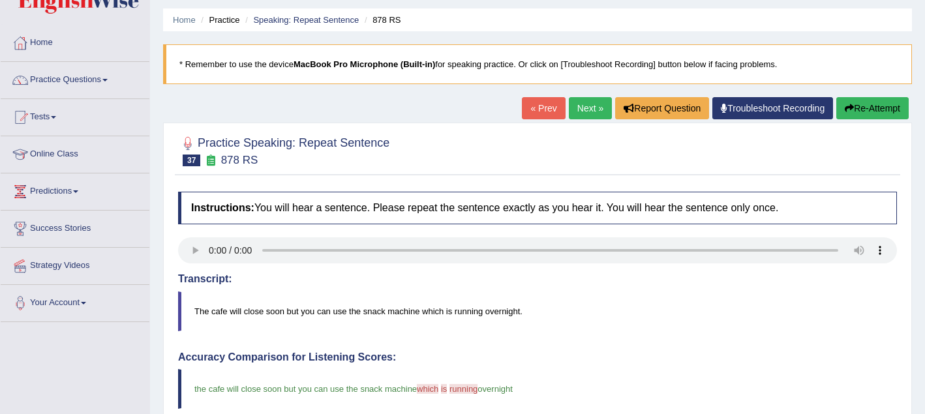
click at [582, 110] on link "Next »" at bounding box center [590, 108] width 43 height 22
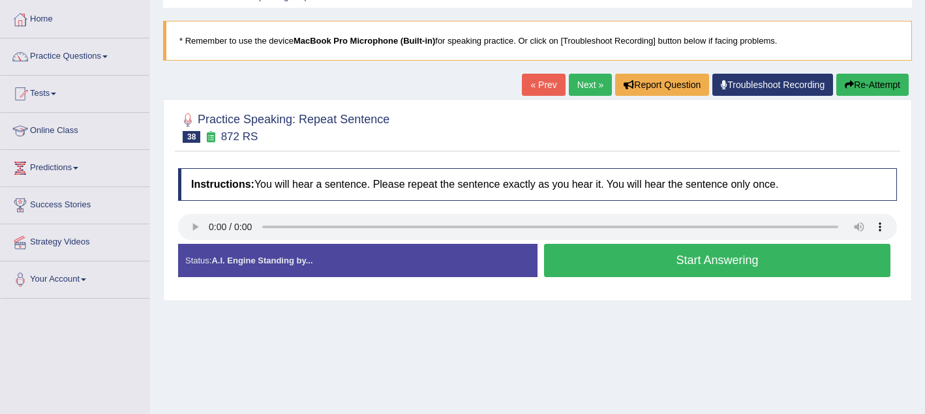
scroll to position [82, 0]
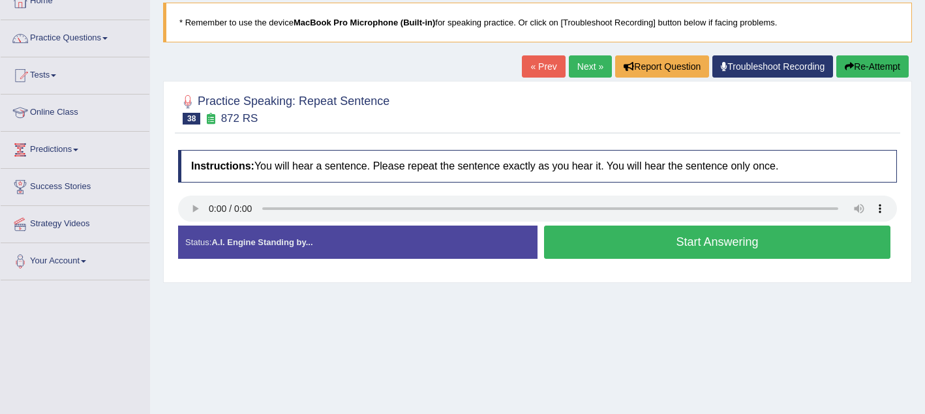
click at [588, 243] on button "Start Answering" at bounding box center [717, 242] width 346 height 33
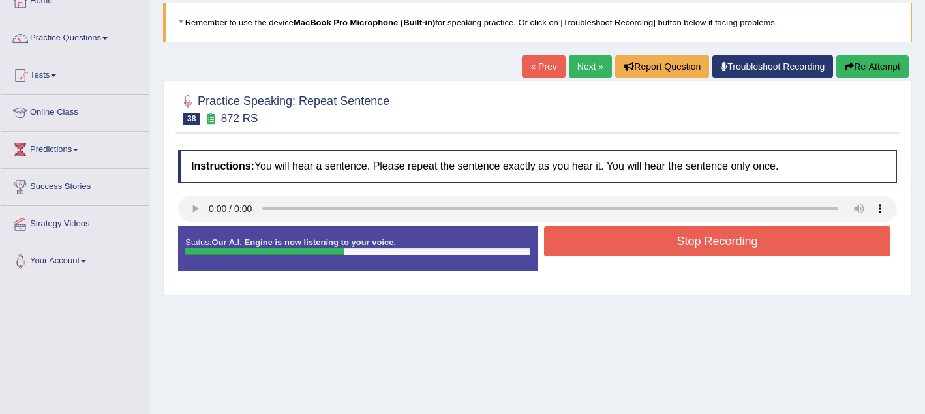
click at [588, 243] on button "Stop Recording" at bounding box center [717, 241] width 346 height 30
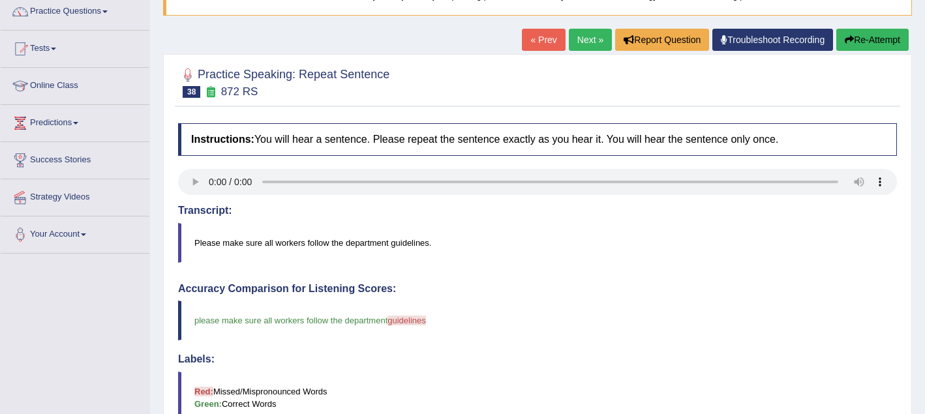
scroll to position [106, 0]
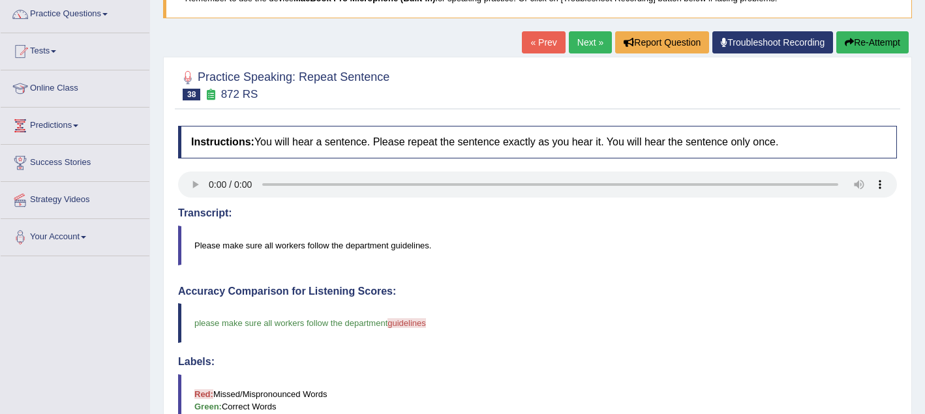
click at [583, 45] on link "Next »" at bounding box center [590, 42] width 43 height 22
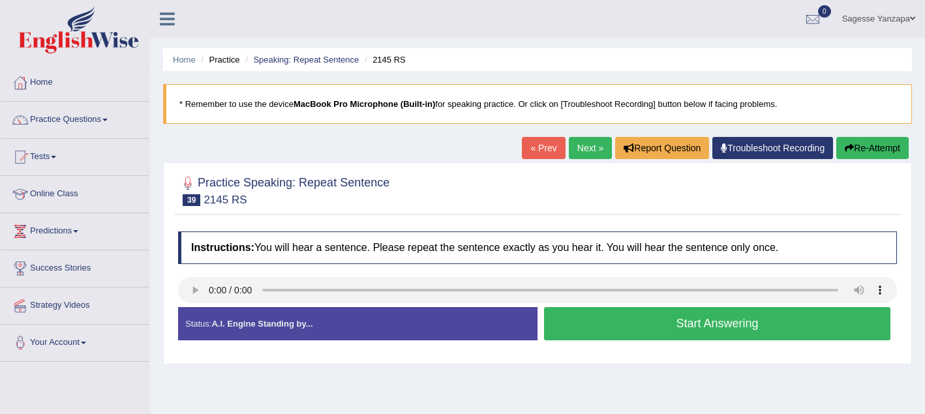
click at [610, 329] on button "Start Answering" at bounding box center [717, 323] width 346 height 33
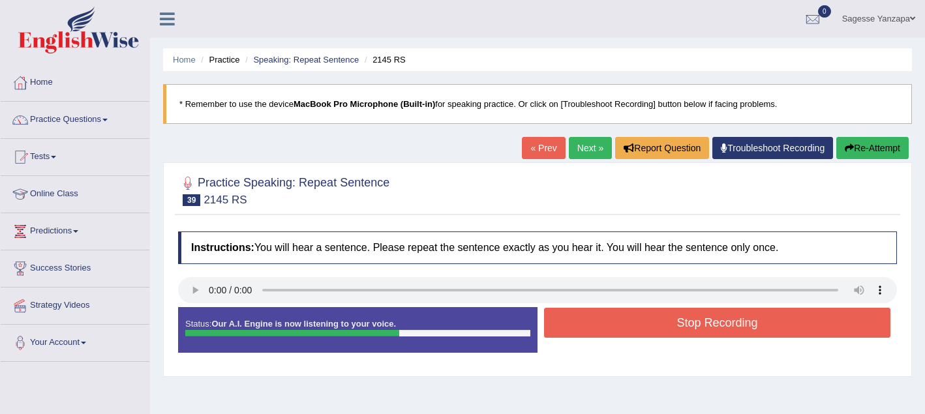
click at [610, 329] on button "Stop Recording" at bounding box center [717, 323] width 346 height 30
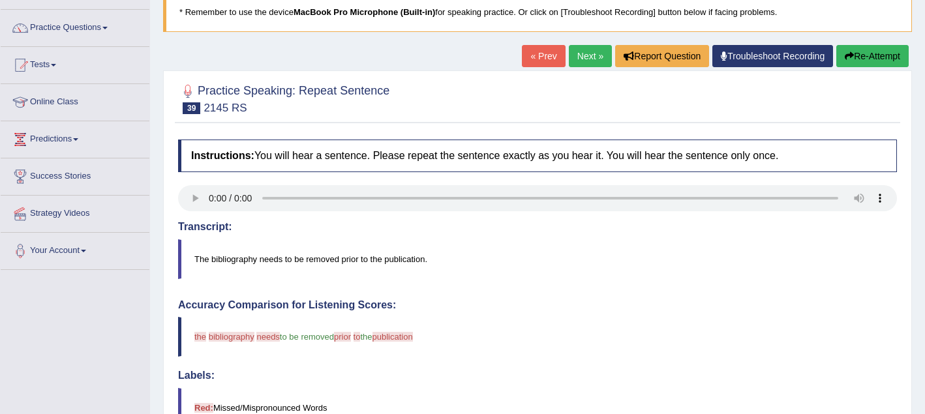
scroll to position [89, 0]
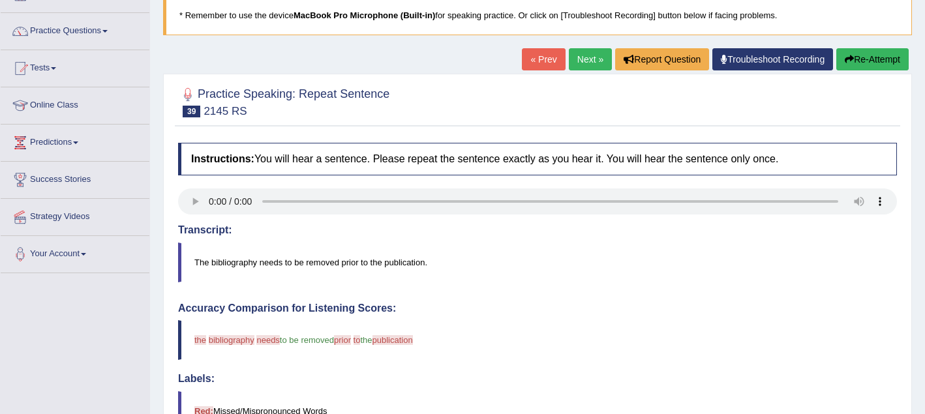
click at [573, 61] on link "Next »" at bounding box center [590, 59] width 43 height 22
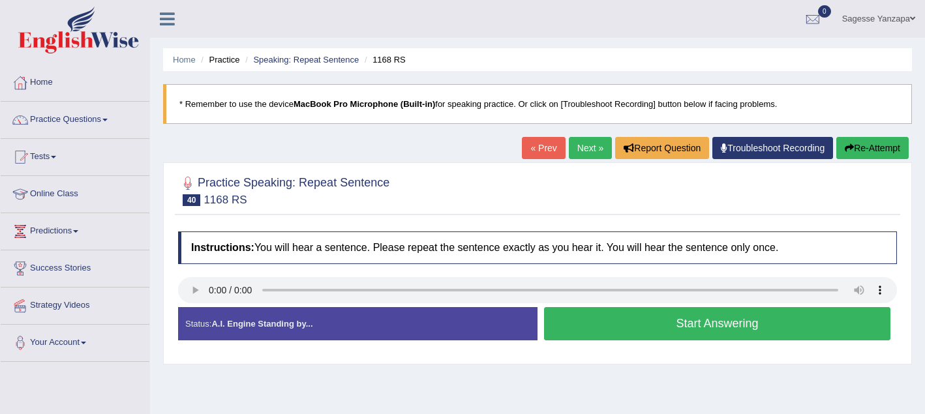
click at [580, 332] on button "Start Answering" at bounding box center [717, 323] width 346 height 33
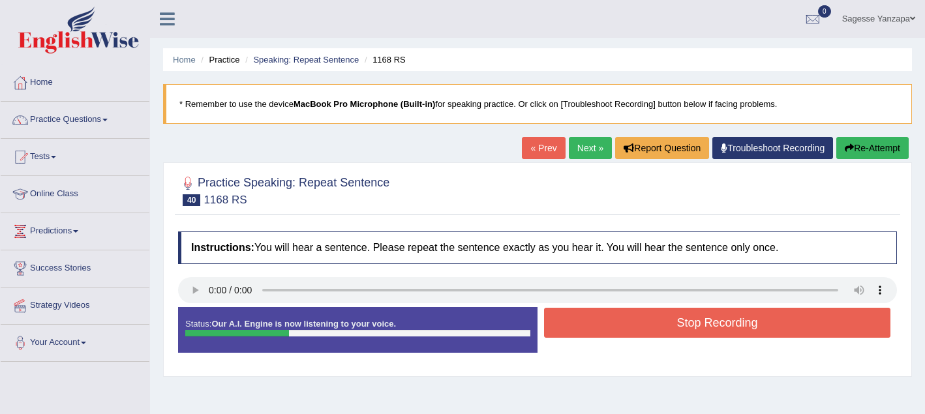
click at [580, 332] on button "Stop Recording" at bounding box center [717, 323] width 346 height 30
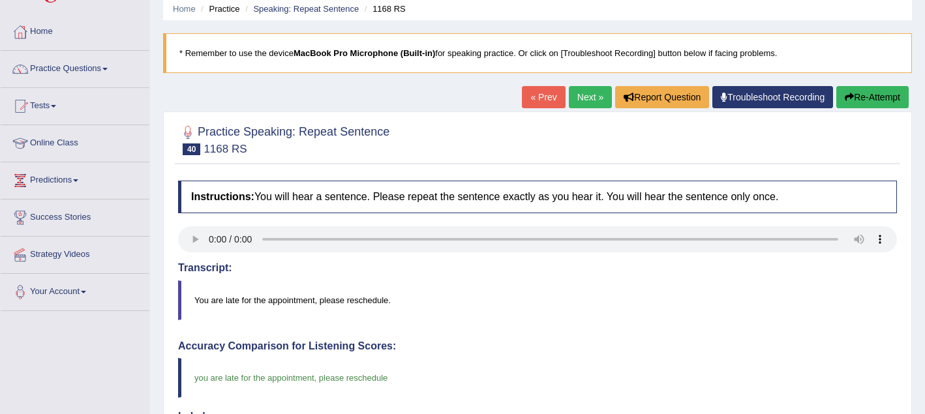
scroll to position [50, 0]
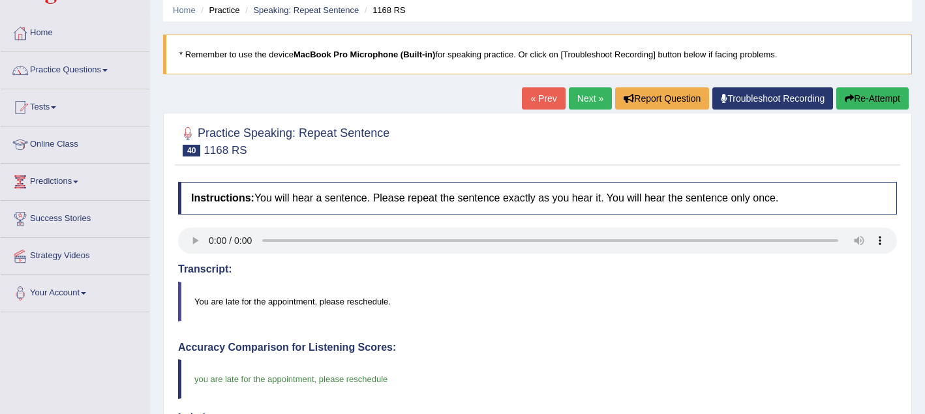
click at [571, 100] on link "Next »" at bounding box center [590, 98] width 43 height 22
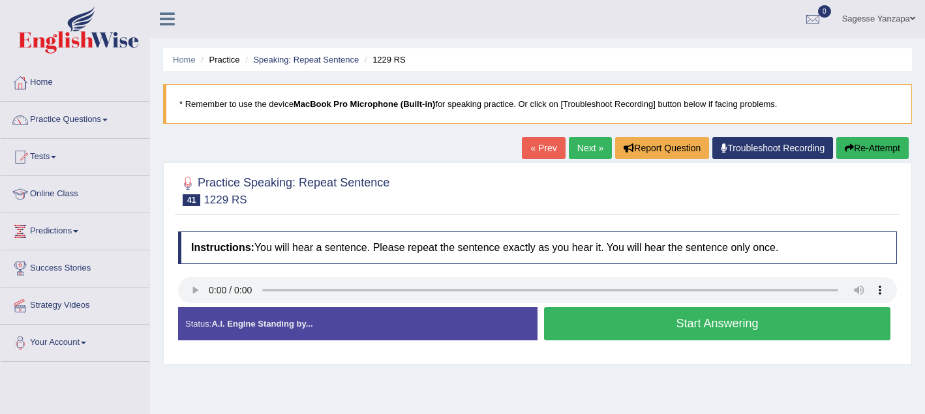
click at [620, 320] on button "Start Answering" at bounding box center [717, 323] width 346 height 33
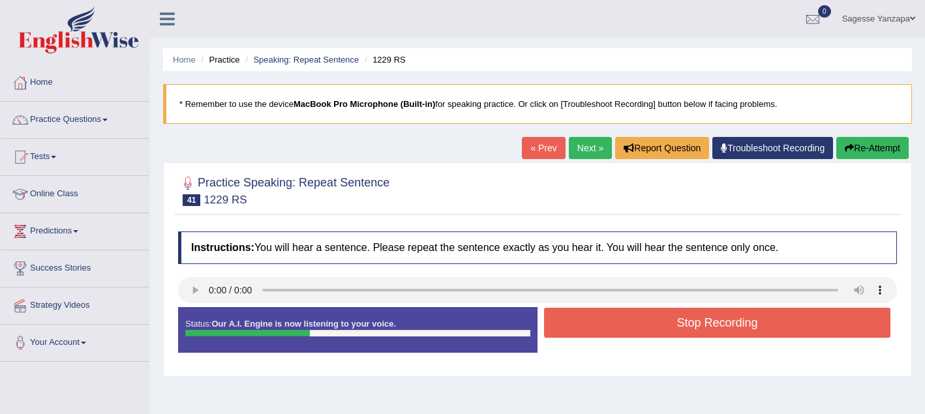
click at [620, 320] on button "Stop Recording" at bounding box center [717, 323] width 346 height 30
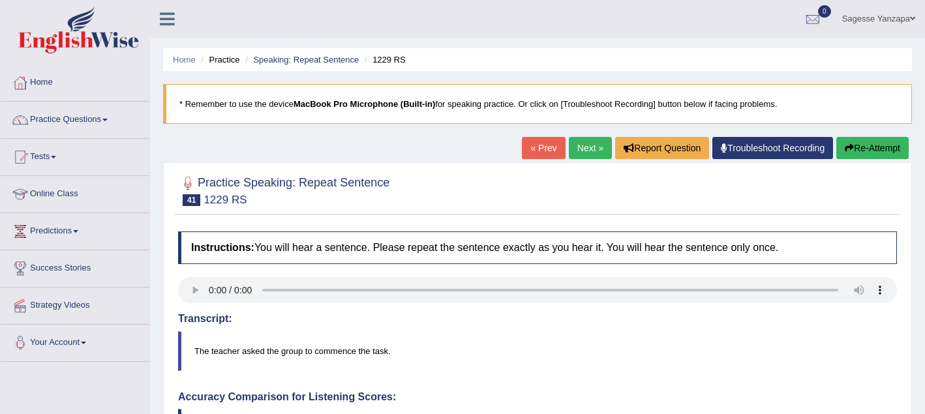
click at [577, 146] on link "Next »" at bounding box center [590, 148] width 43 height 22
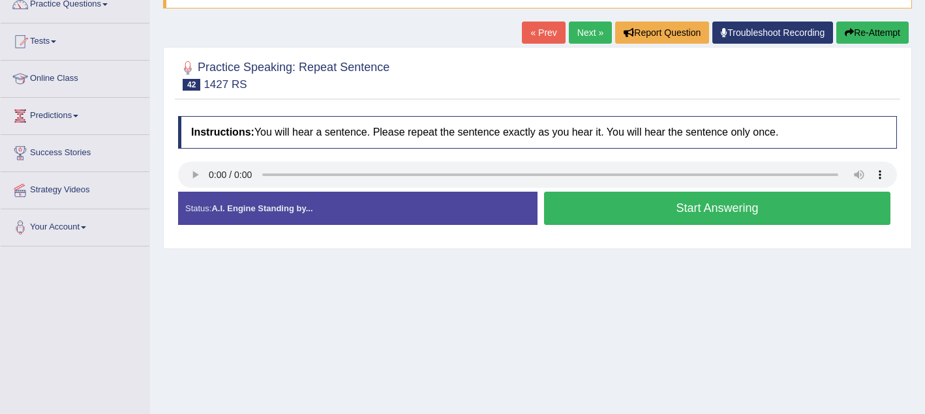
scroll to position [134, 0]
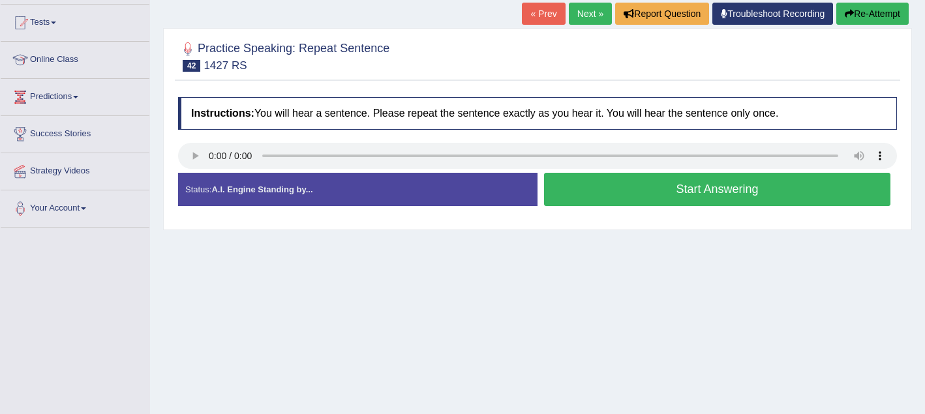
click at [607, 189] on button "Start Answering" at bounding box center [717, 189] width 346 height 33
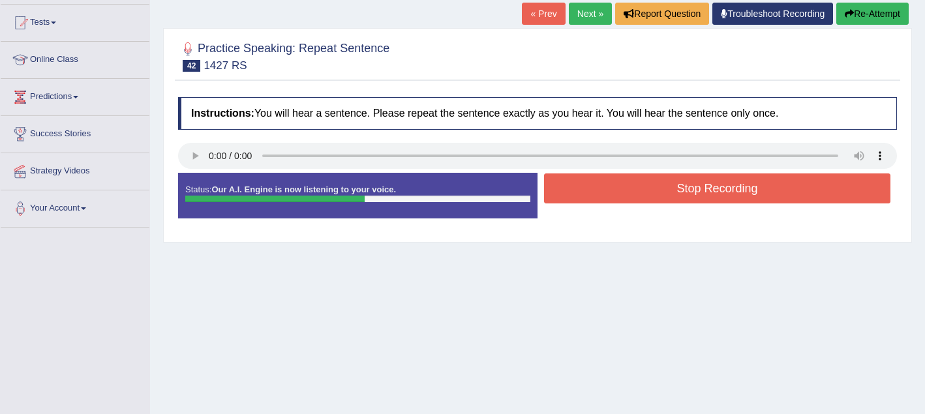
click at [607, 189] on button "Stop Recording" at bounding box center [717, 189] width 346 height 30
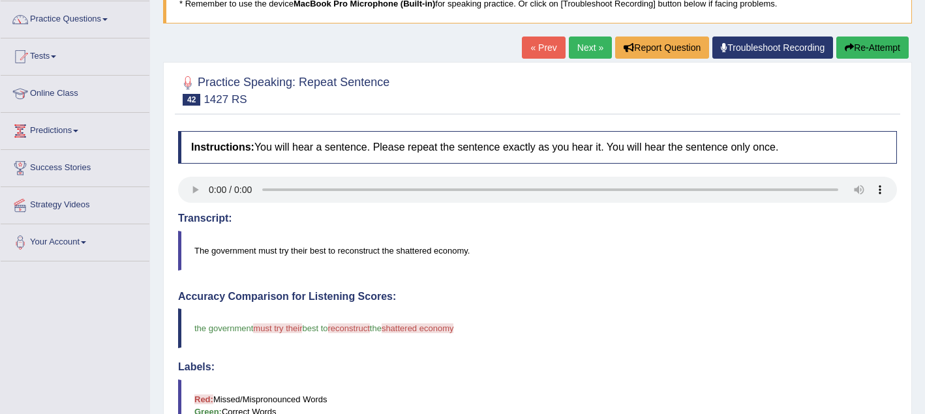
scroll to position [57, 0]
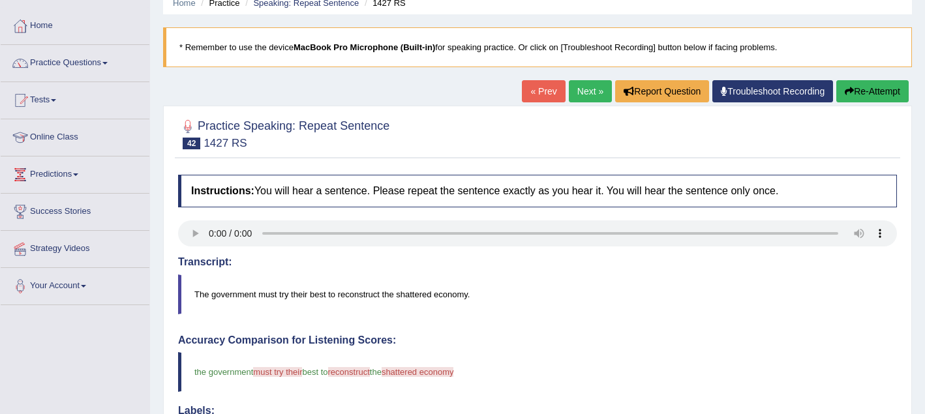
click at [583, 90] on link "Next »" at bounding box center [590, 91] width 43 height 22
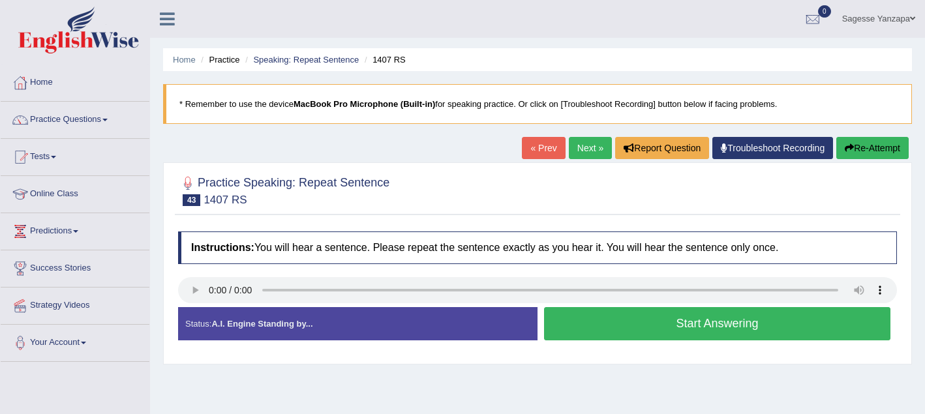
click at [602, 331] on button "Start Answering" at bounding box center [717, 323] width 346 height 33
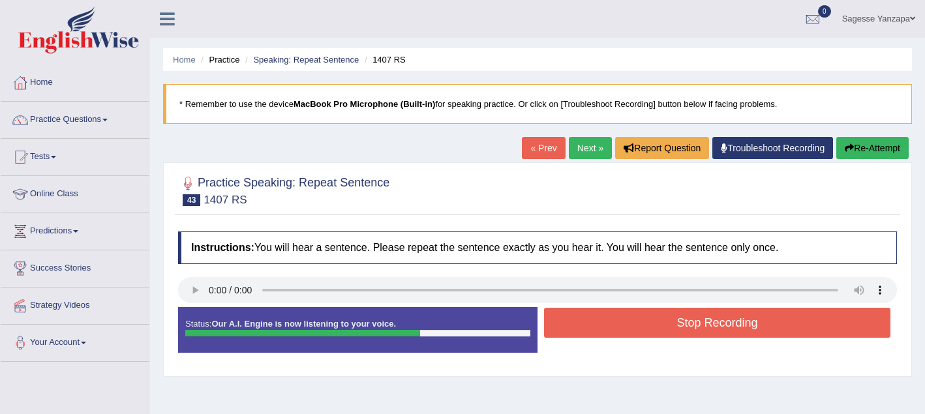
click at [602, 331] on button "Stop Recording" at bounding box center [717, 323] width 346 height 30
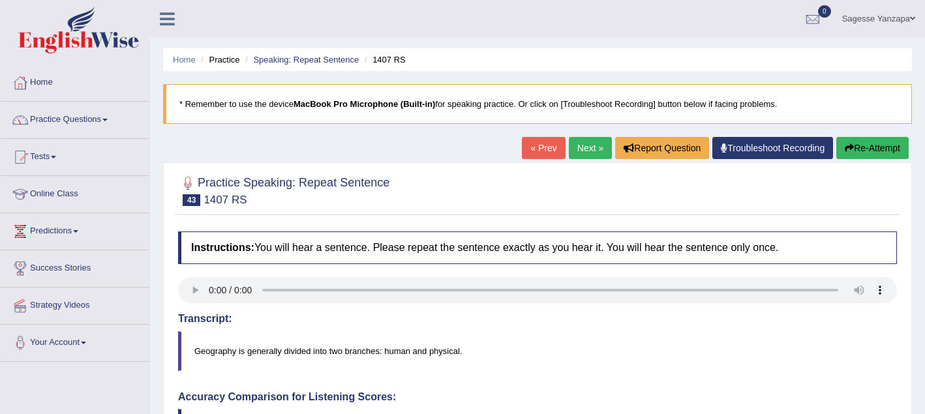
click at [588, 150] on link "Next »" at bounding box center [590, 148] width 43 height 22
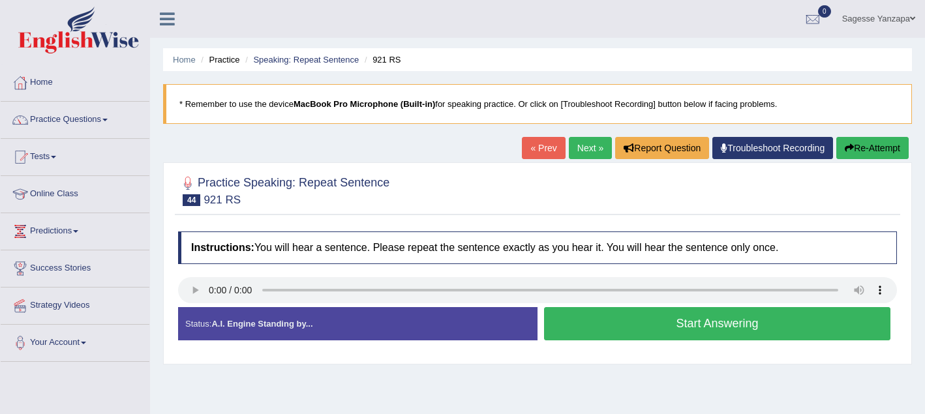
click at [613, 335] on button "Start Answering" at bounding box center [717, 323] width 346 height 33
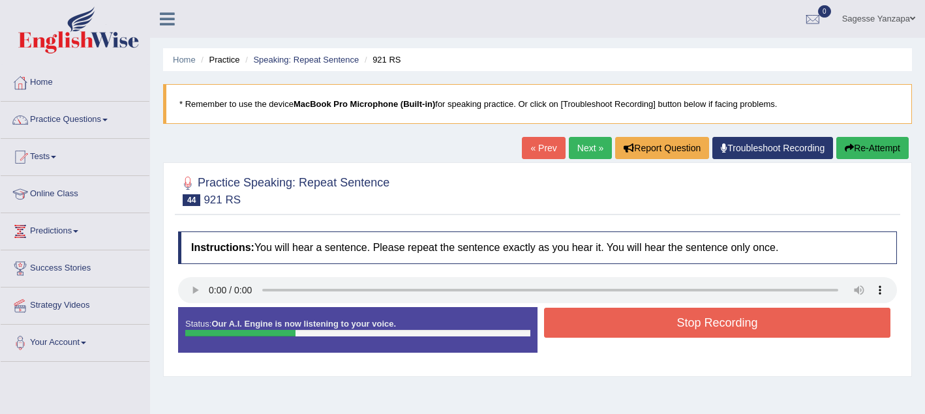
click at [601, 335] on button "Stop Recording" at bounding box center [717, 323] width 346 height 30
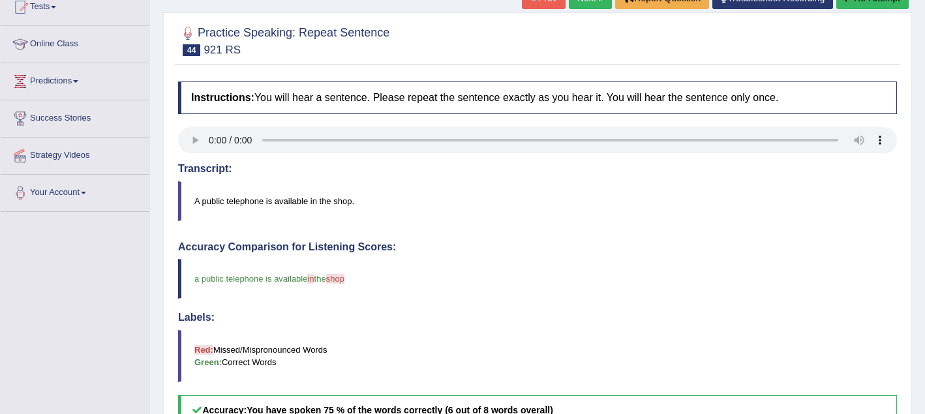
scroll to position [83, 0]
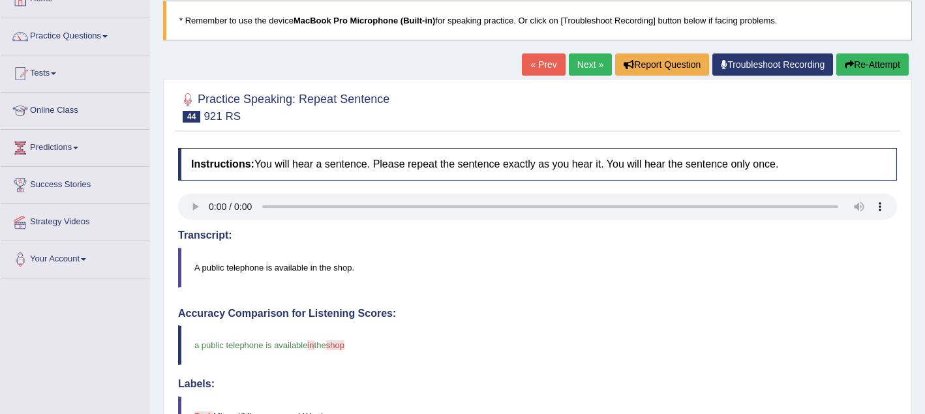
click at [577, 67] on link "Next »" at bounding box center [590, 64] width 43 height 22
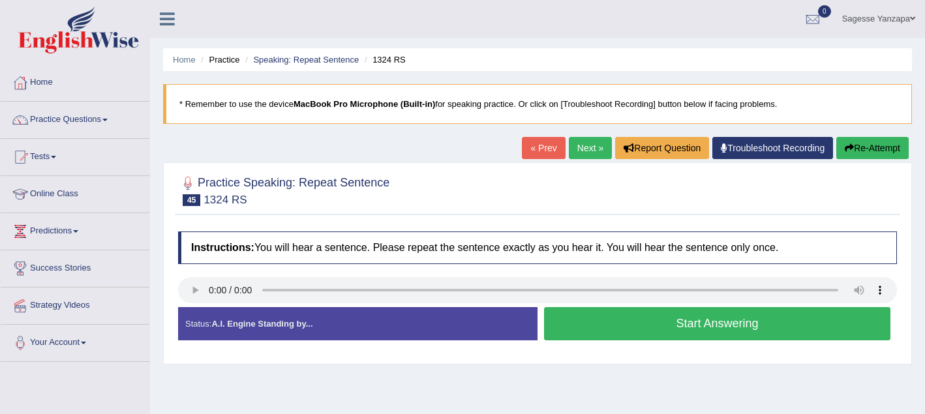
click at [571, 336] on button "Start Answering" at bounding box center [717, 323] width 346 height 33
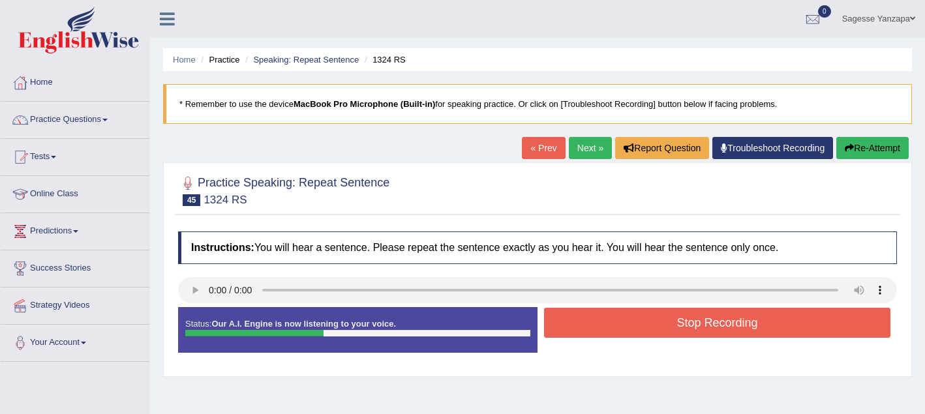
click at [571, 336] on button "Stop Recording" at bounding box center [717, 323] width 346 height 30
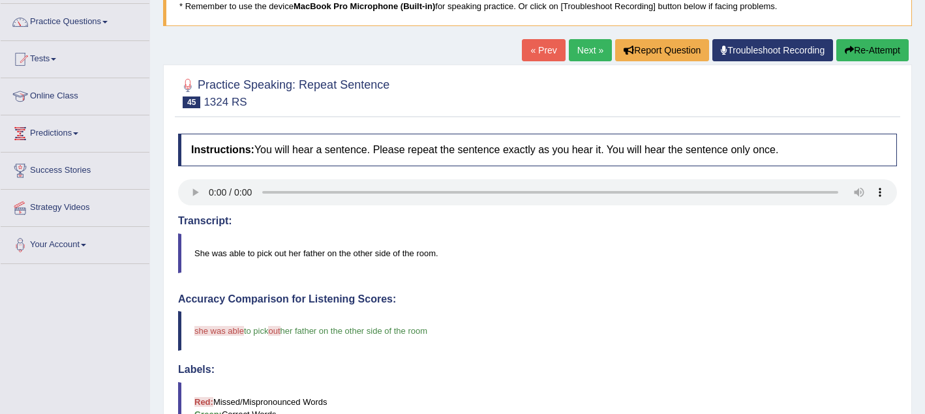
scroll to position [97, 0]
click at [579, 51] on link "Next »" at bounding box center [590, 51] width 43 height 22
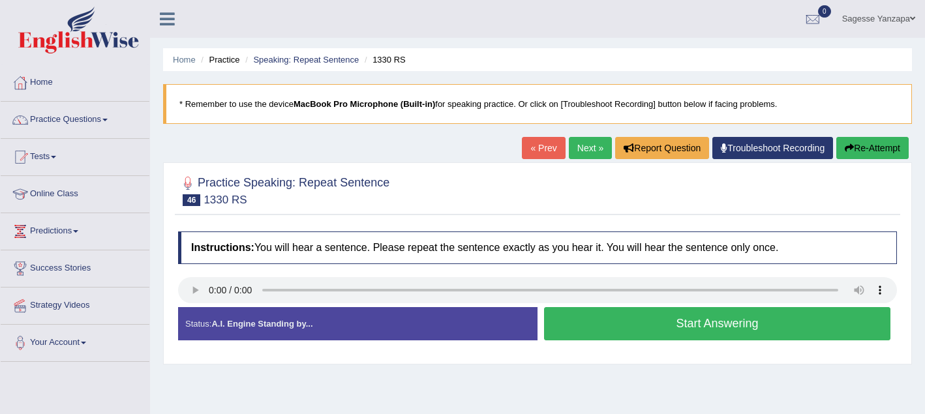
click at [586, 328] on button "Start Answering" at bounding box center [717, 323] width 346 height 33
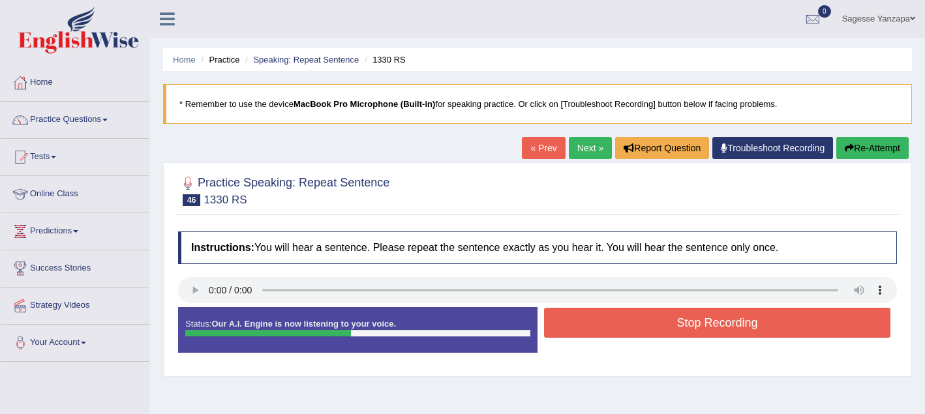
click at [586, 328] on button "Stop Recording" at bounding box center [717, 323] width 346 height 30
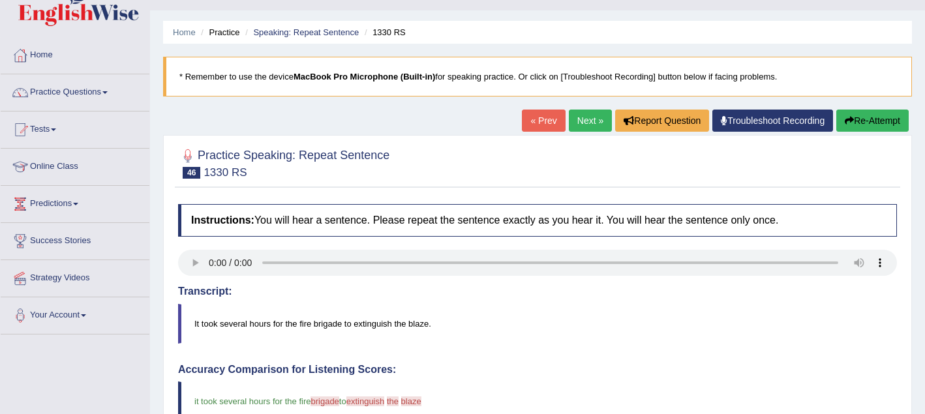
scroll to position [22, 0]
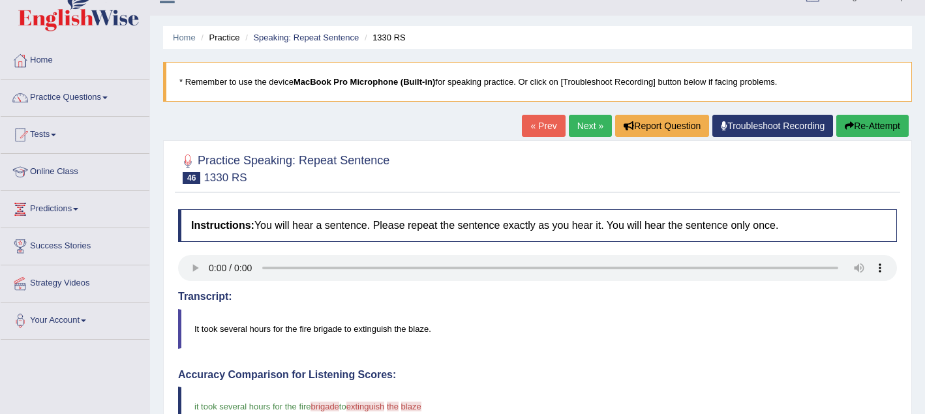
click at [573, 124] on link "Next »" at bounding box center [590, 126] width 43 height 22
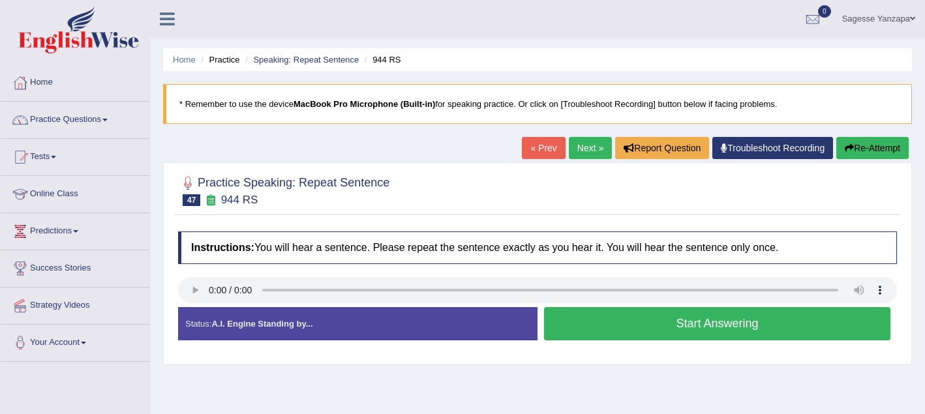
click at [564, 330] on button "Start Answering" at bounding box center [717, 323] width 346 height 33
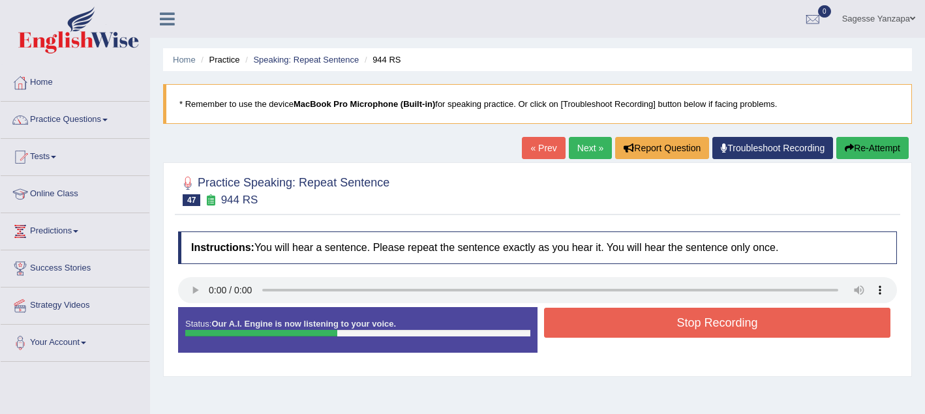
click at [564, 330] on button "Stop Recording" at bounding box center [717, 323] width 346 height 30
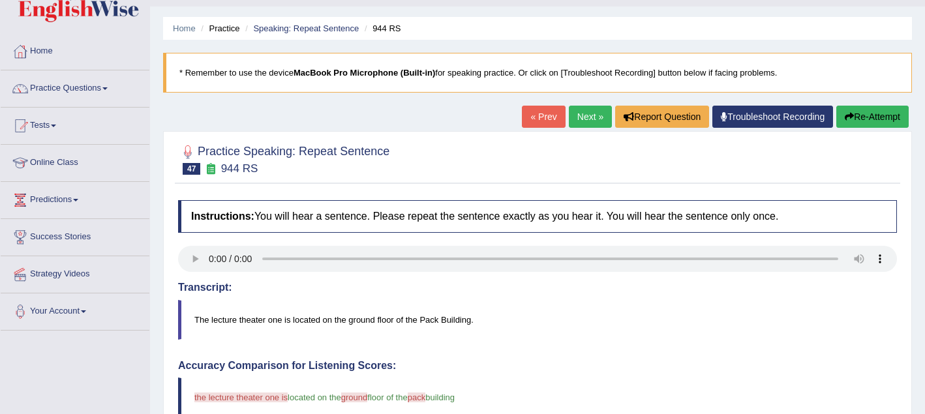
scroll to position [26, 0]
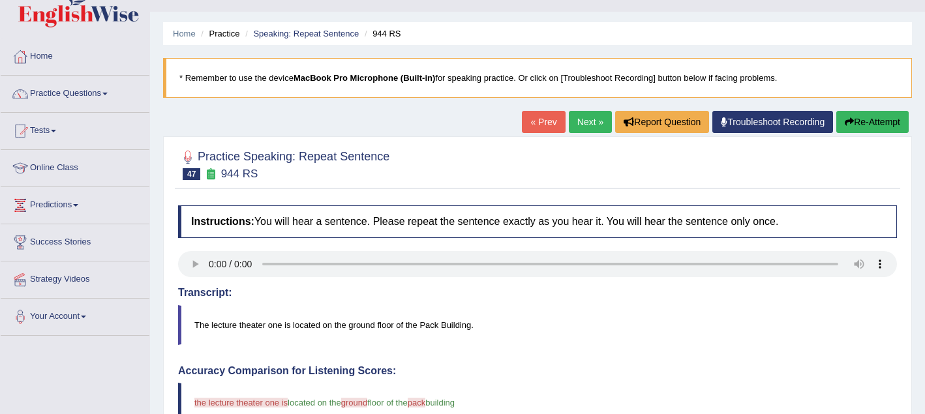
click at [583, 127] on link "Next »" at bounding box center [590, 122] width 43 height 22
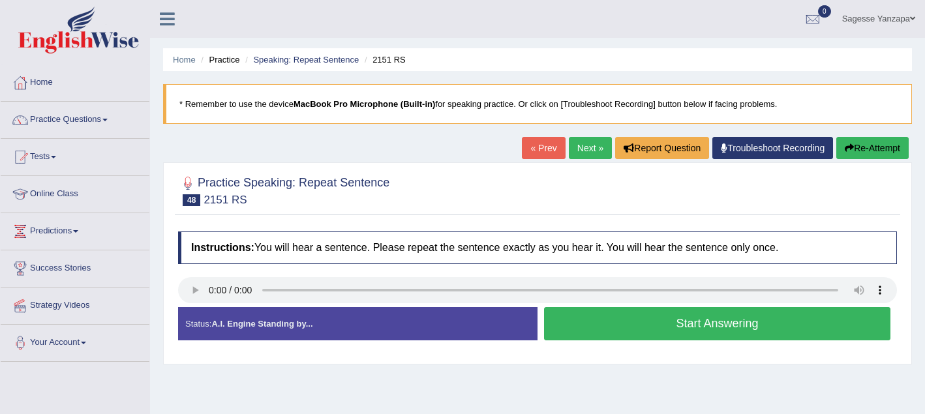
click at [601, 332] on button "Start Answering" at bounding box center [717, 323] width 346 height 33
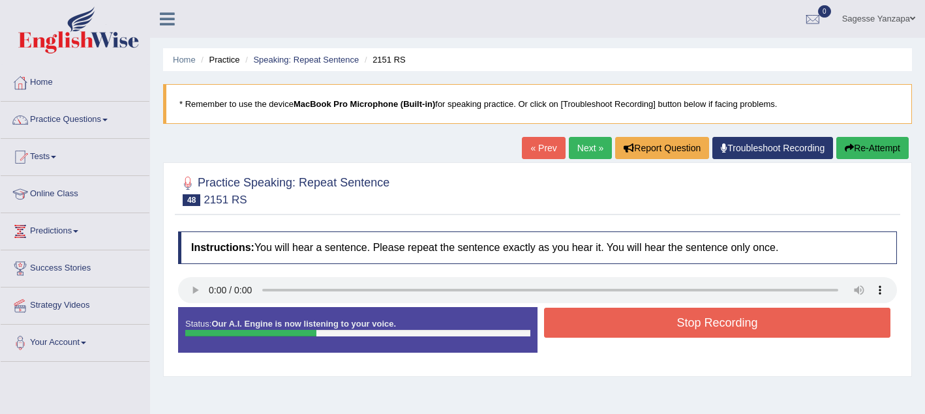
click at [601, 332] on button "Stop Recording" at bounding box center [717, 323] width 346 height 30
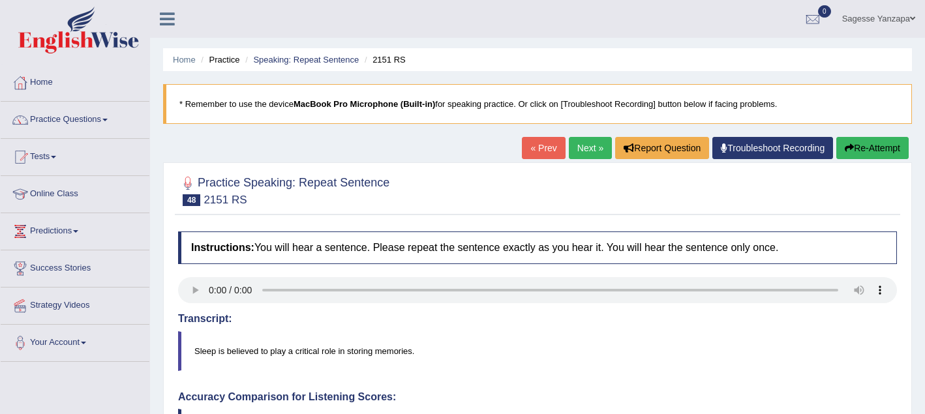
click at [579, 156] on link "Next »" at bounding box center [590, 148] width 43 height 22
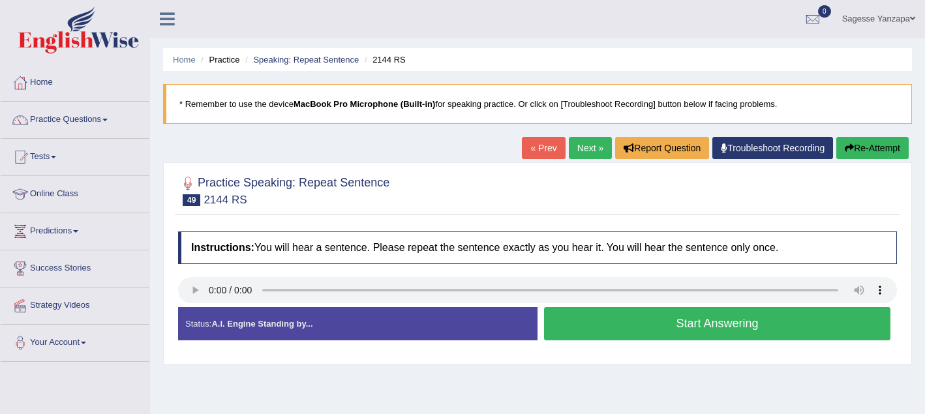
click at [581, 333] on button "Start Answering" at bounding box center [717, 323] width 346 height 33
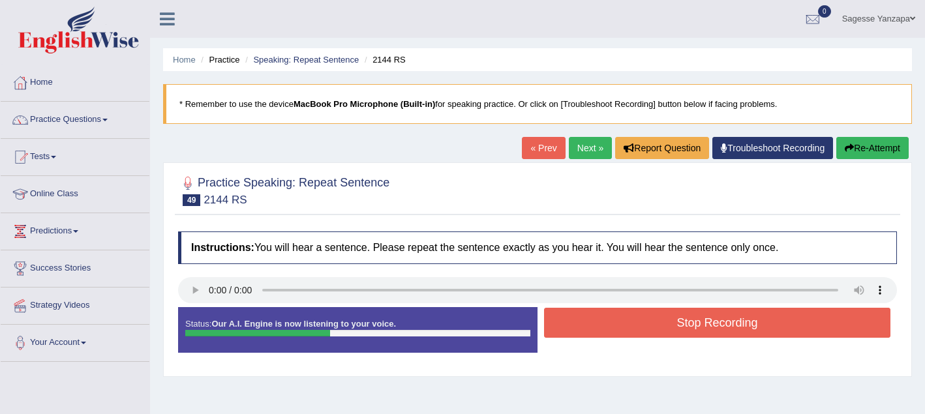
click at [581, 333] on button "Stop Recording" at bounding box center [717, 323] width 346 height 30
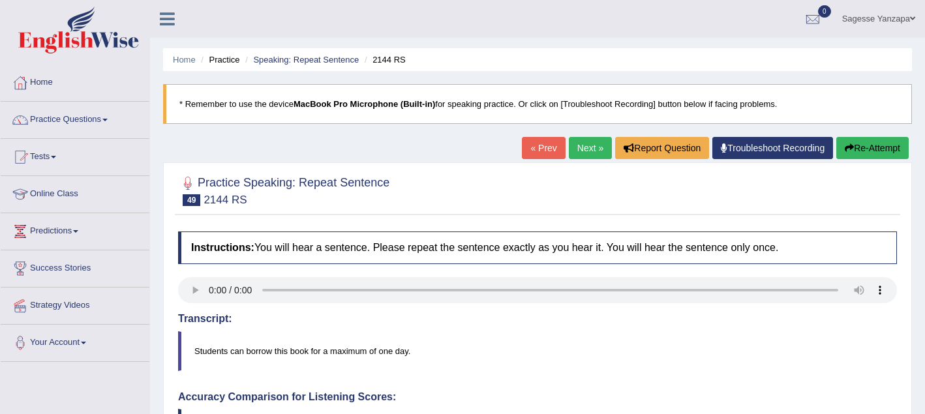
click at [584, 146] on link "Next »" at bounding box center [590, 148] width 43 height 22
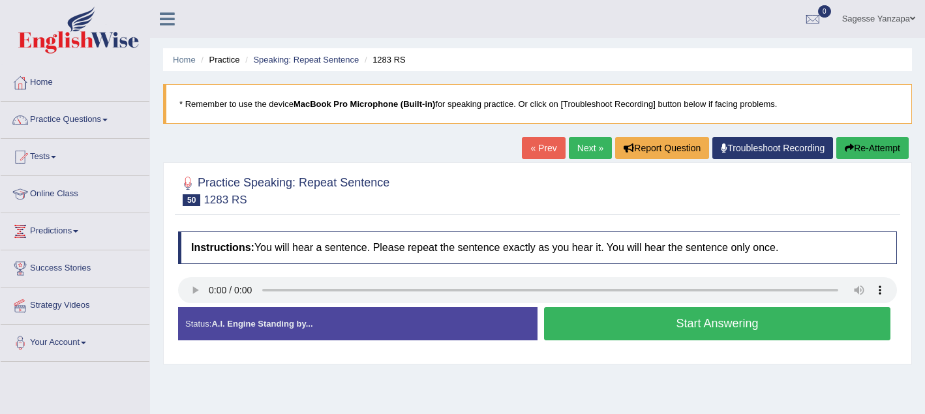
click at [585, 333] on button "Start Answering" at bounding box center [717, 323] width 346 height 33
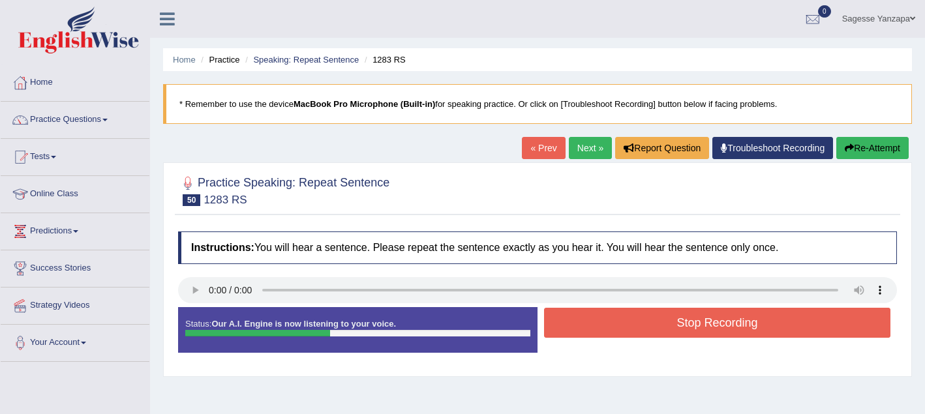
click at [585, 333] on button "Stop Recording" at bounding box center [717, 323] width 346 height 30
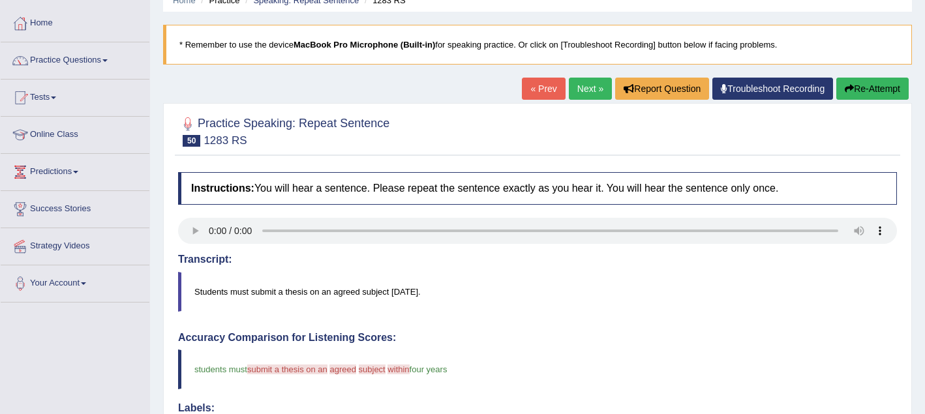
scroll to position [44, 0]
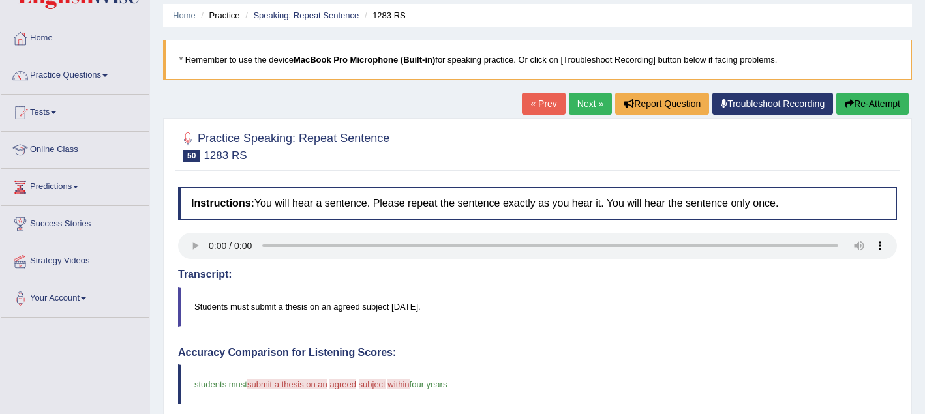
click at [577, 110] on link "Next »" at bounding box center [590, 104] width 43 height 22
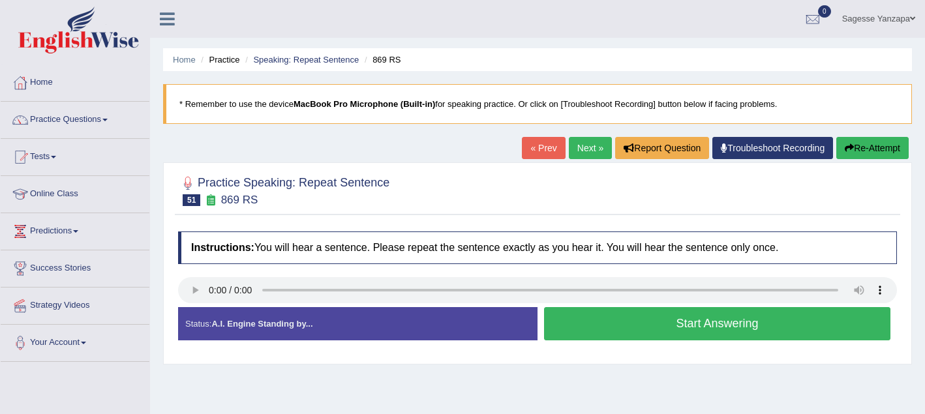
click at [590, 334] on button "Start Answering" at bounding box center [717, 323] width 346 height 33
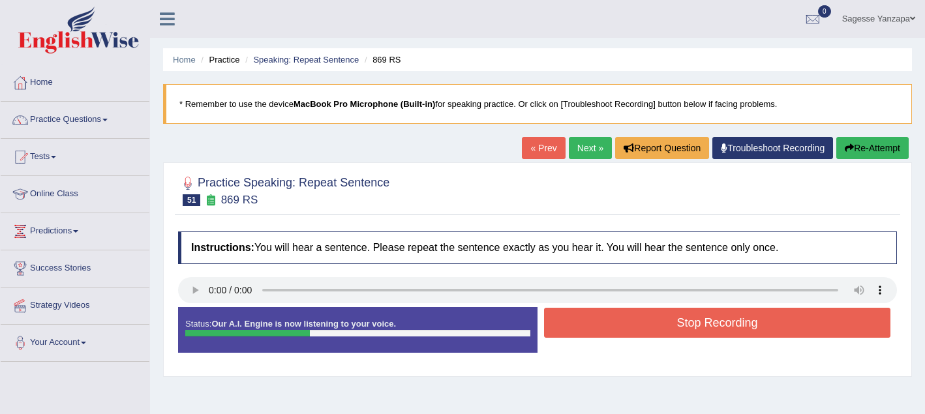
click at [590, 334] on button "Stop Recording" at bounding box center [717, 323] width 346 height 30
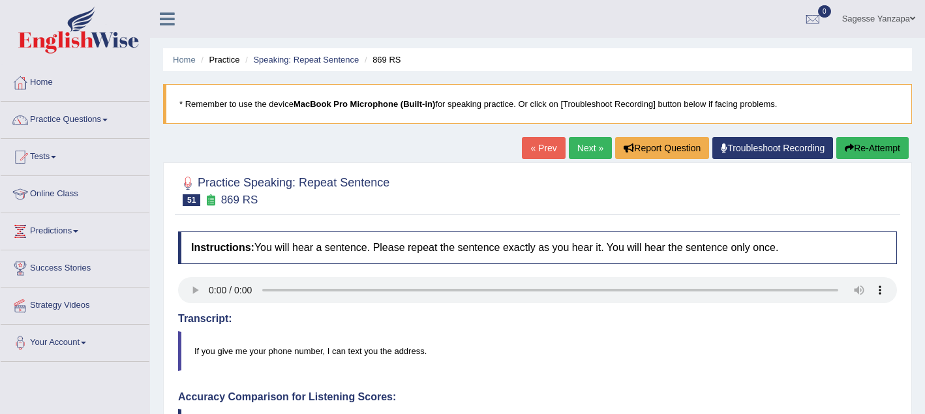
click at [573, 155] on link "Next »" at bounding box center [590, 148] width 43 height 22
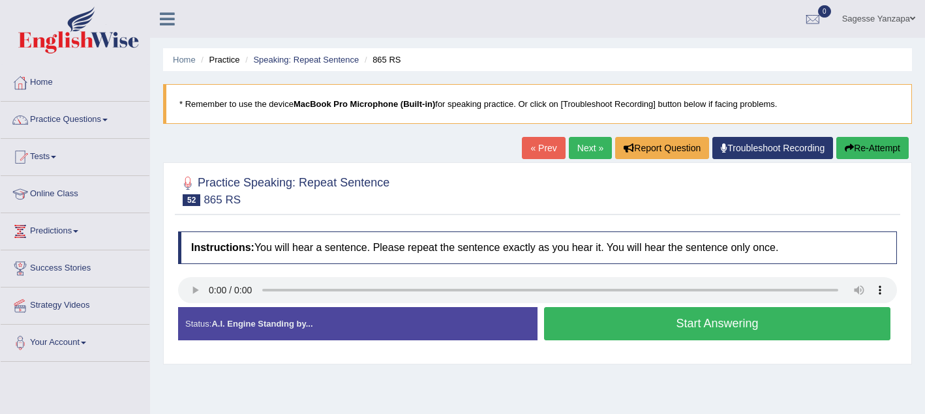
click at [584, 337] on button "Start Answering" at bounding box center [717, 323] width 346 height 33
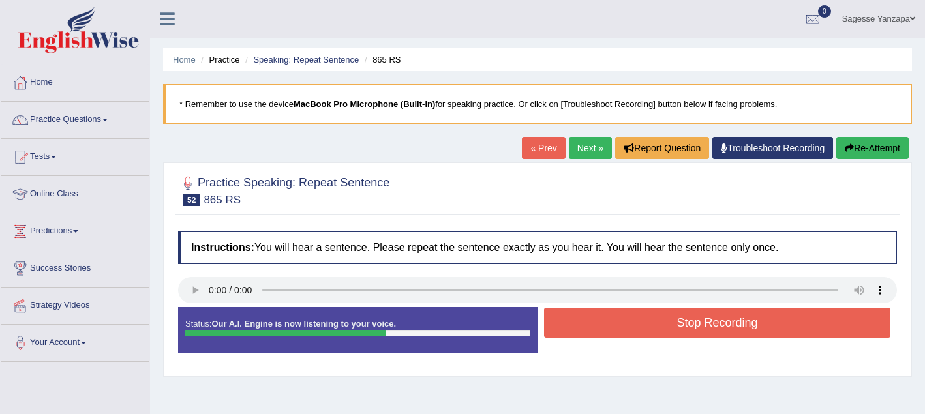
click at [584, 337] on button "Stop Recording" at bounding box center [717, 323] width 346 height 30
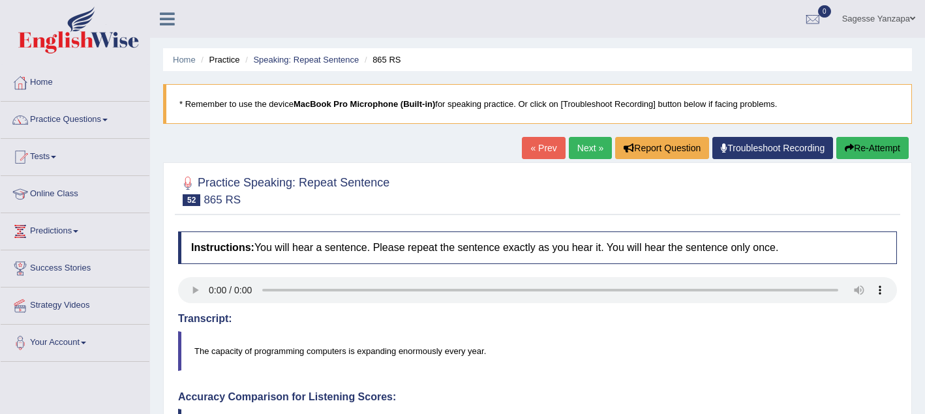
click at [578, 154] on link "Next »" at bounding box center [590, 148] width 43 height 22
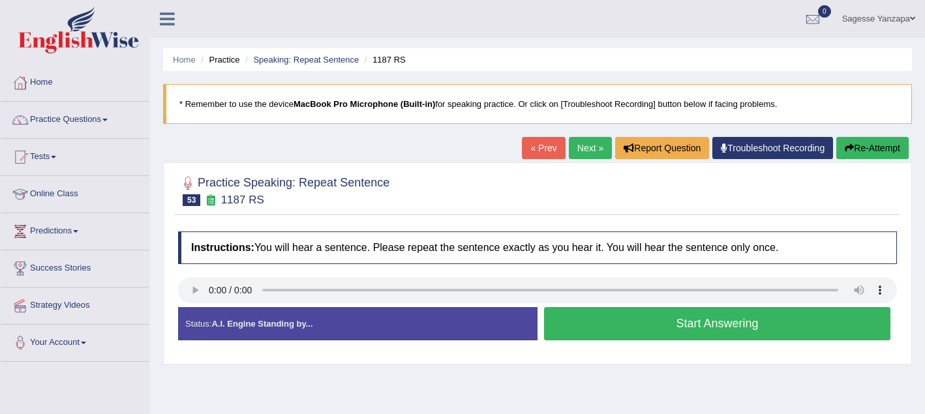
click at [599, 329] on button "Start Answering" at bounding box center [717, 323] width 346 height 33
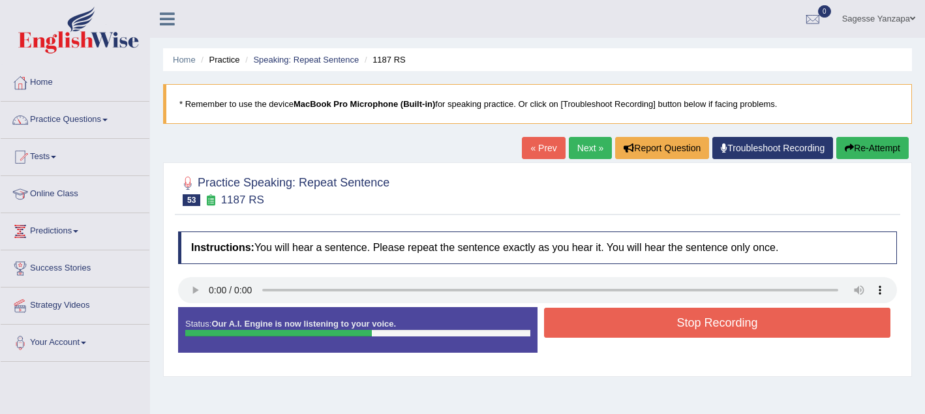
click at [599, 329] on button "Stop Recording" at bounding box center [717, 323] width 346 height 30
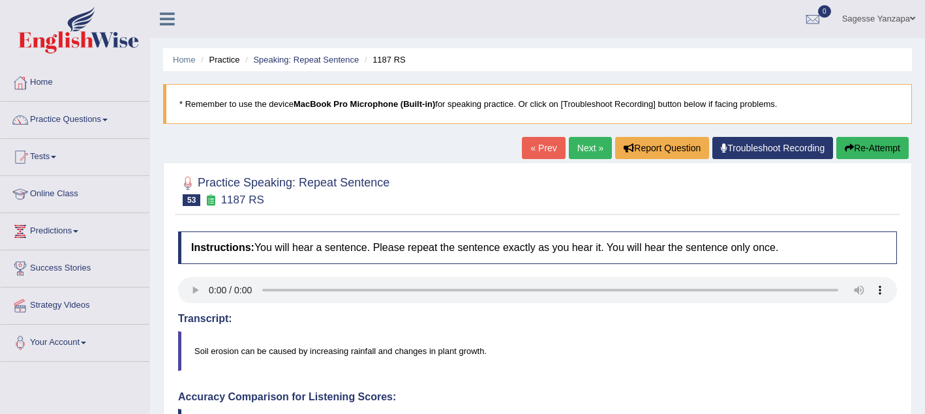
click at [577, 143] on link "Next »" at bounding box center [590, 148] width 43 height 22
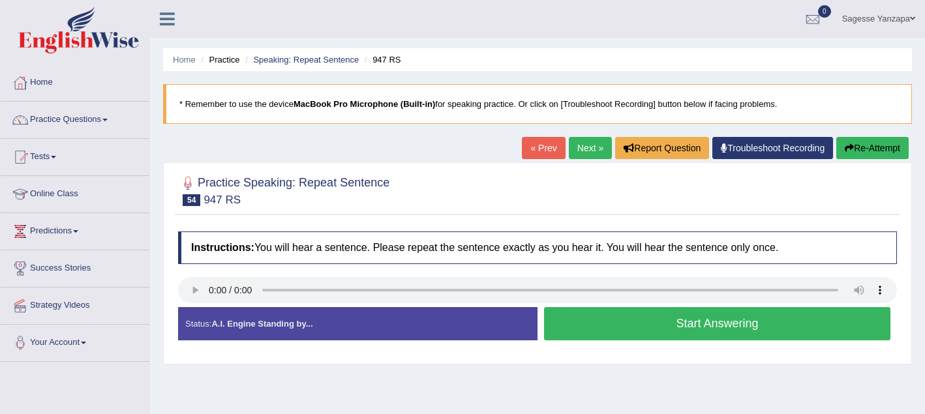
click at [600, 330] on button "Start Answering" at bounding box center [717, 323] width 346 height 33
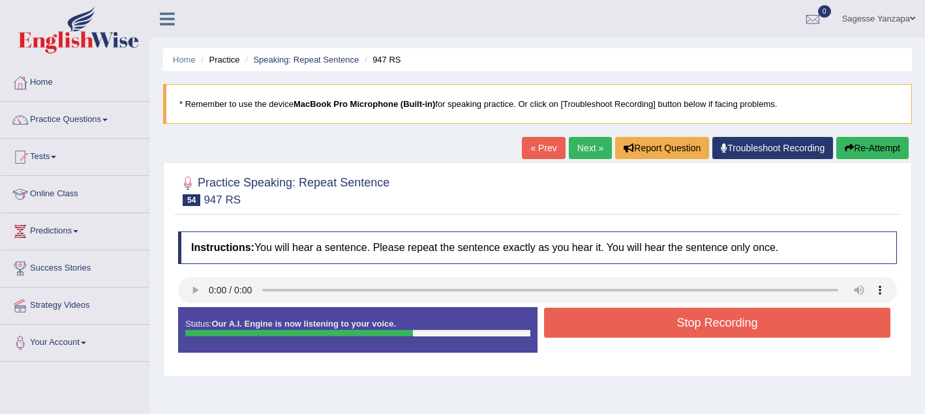
click at [600, 330] on button "Stop Recording" at bounding box center [717, 323] width 346 height 30
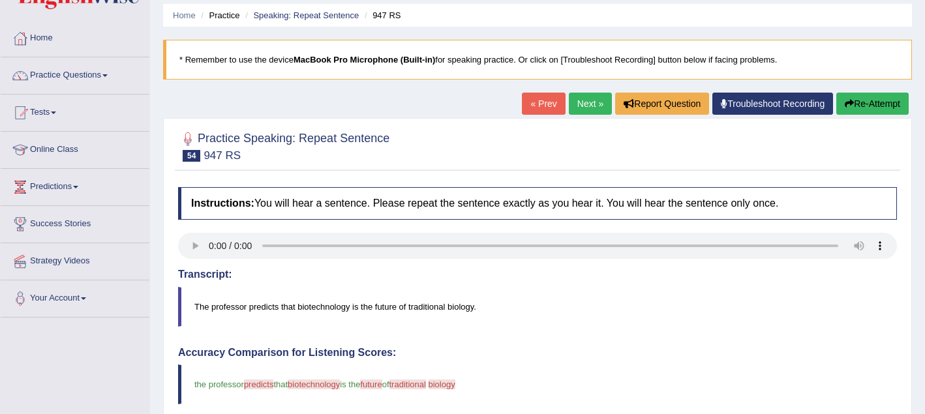
scroll to position [33, 0]
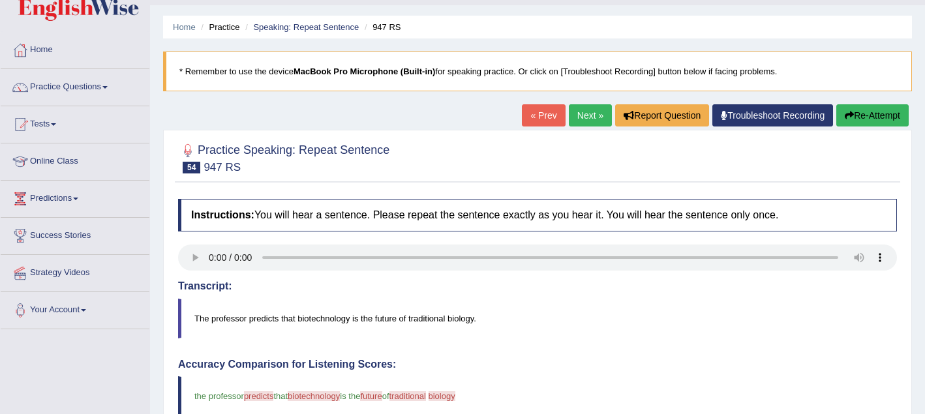
click at [571, 111] on link "Next »" at bounding box center [590, 115] width 43 height 22
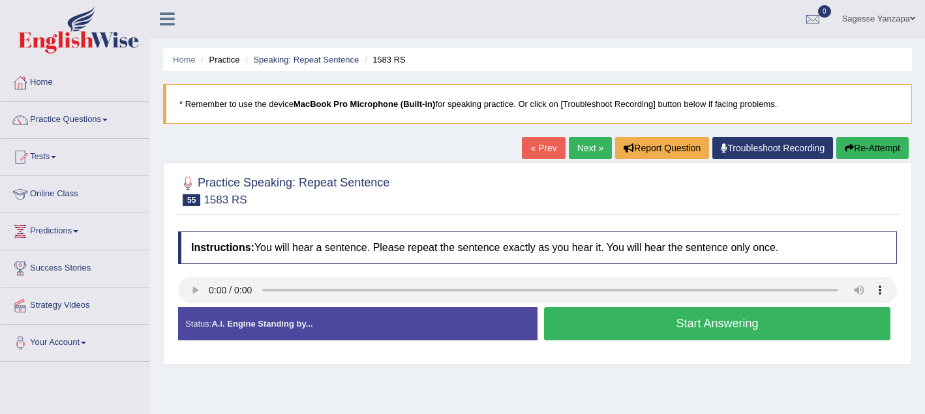
click at [575, 335] on button "Start Answering" at bounding box center [717, 323] width 346 height 33
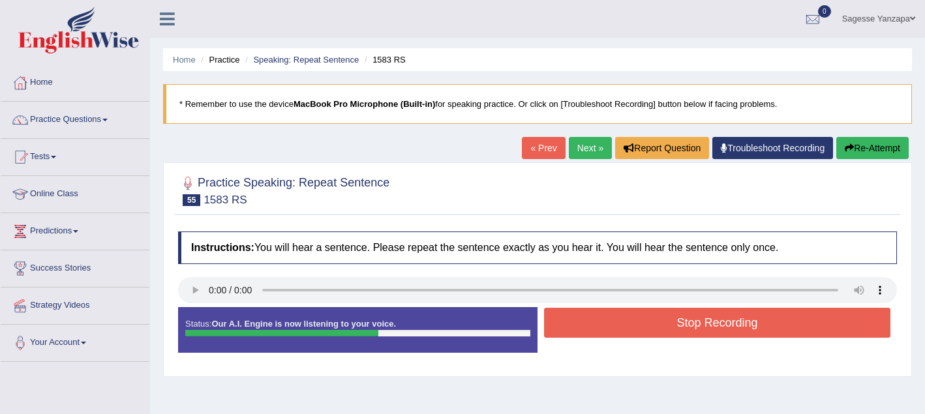
click at [575, 333] on button "Stop Recording" at bounding box center [717, 323] width 346 height 30
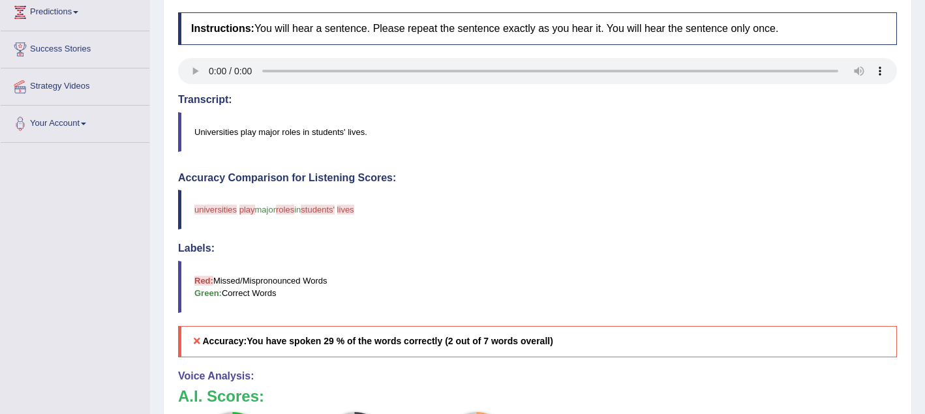
scroll to position [79, 0]
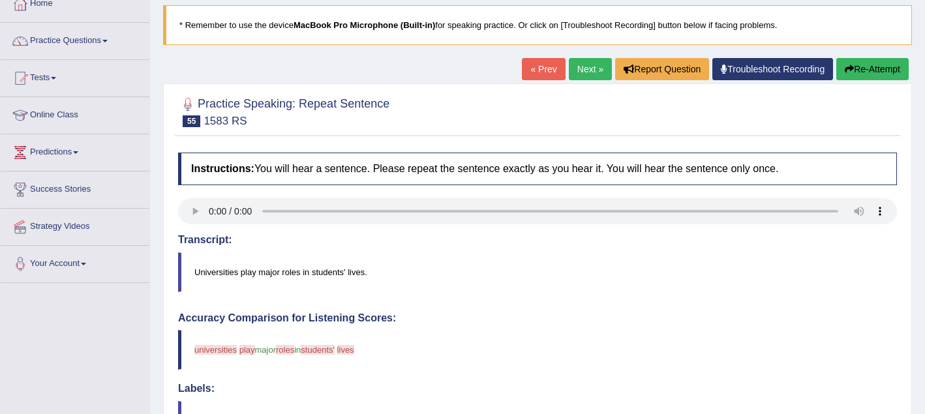
click at [876, 78] on button "Re-Attempt" at bounding box center [872, 69] width 72 height 22
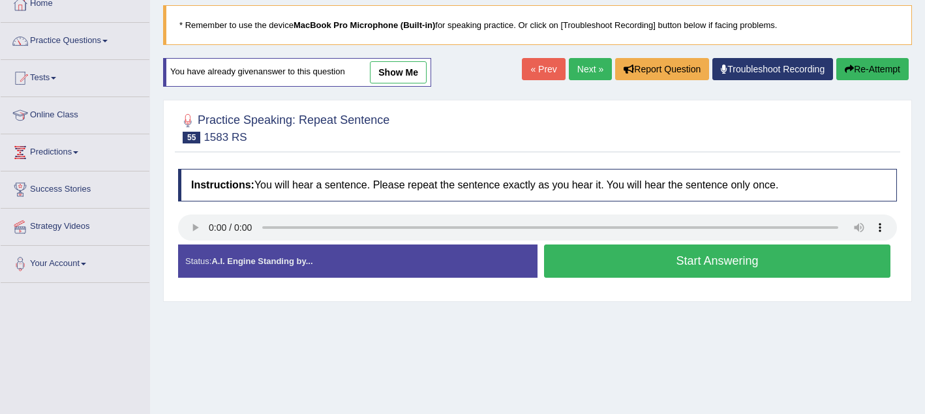
click at [566, 260] on button "Start Answering" at bounding box center [717, 261] width 346 height 33
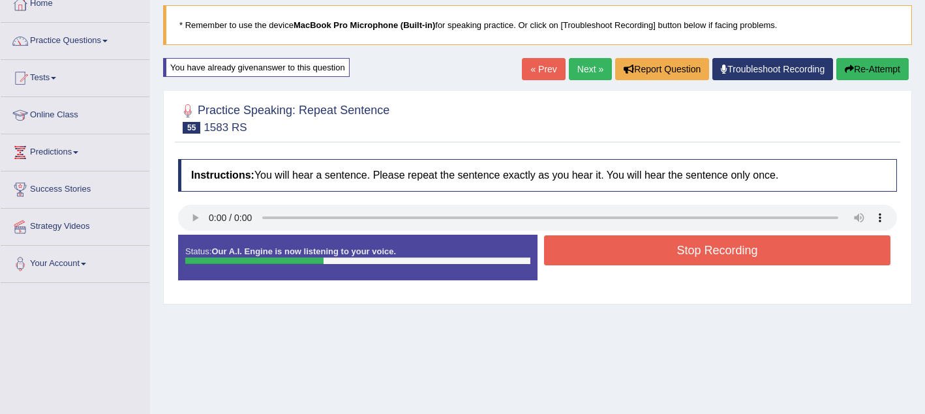
click at [566, 260] on button "Stop Recording" at bounding box center [717, 250] width 346 height 30
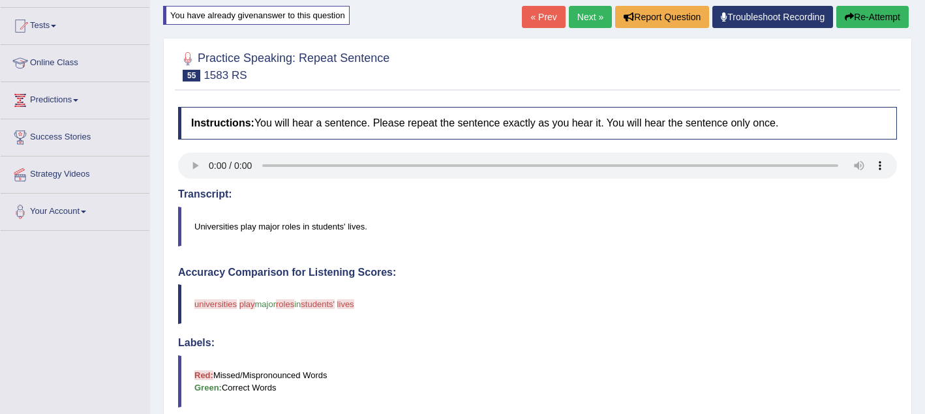
scroll to position [130, 0]
click at [847, 20] on icon "button" at bounding box center [849, 17] width 9 height 9
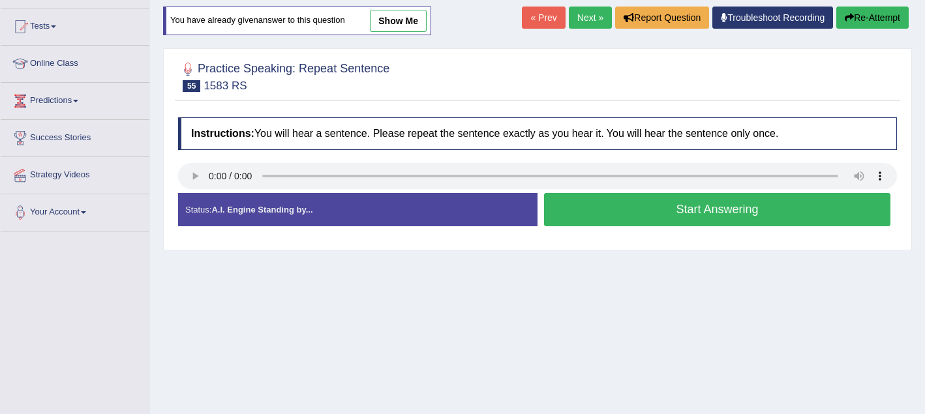
click at [613, 214] on button "Start Answering" at bounding box center [717, 209] width 346 height 33
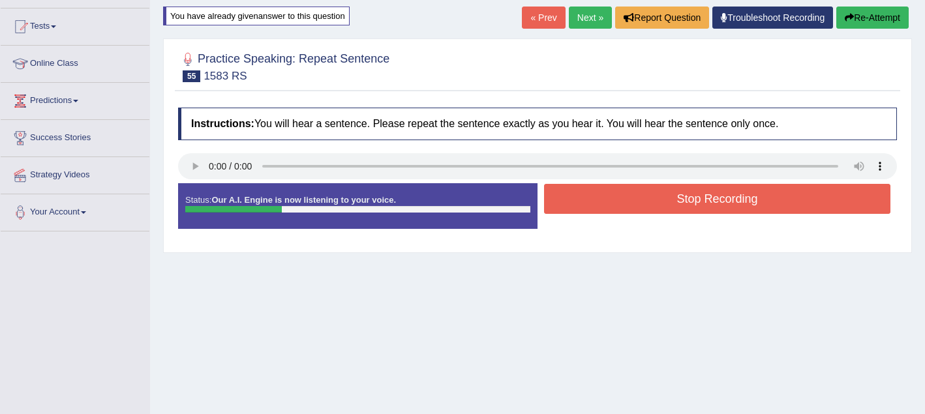
click at [613, 214] on div "Stop Recording" at bounding box center [717, 200] width 359 height 33
click at [845, 19] on icon "button" at bounding box center [849, 17] width 9 height 9
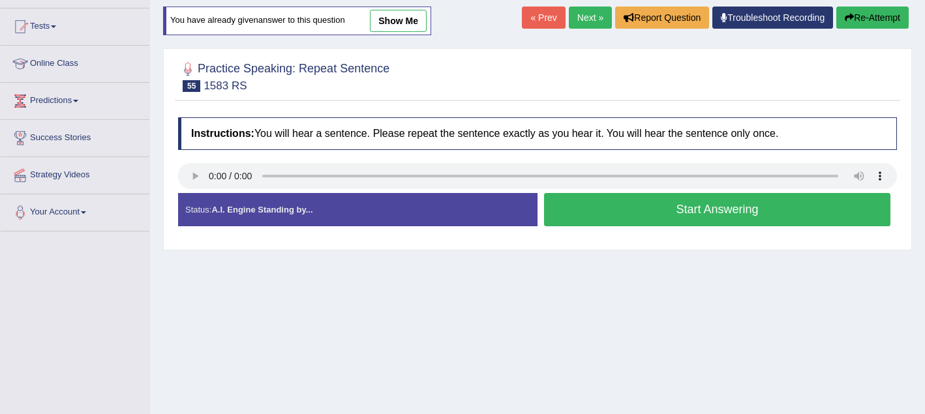
click at [583, 211] on button "Start Answering" at bounding box center [717, 209] width 346 height 33
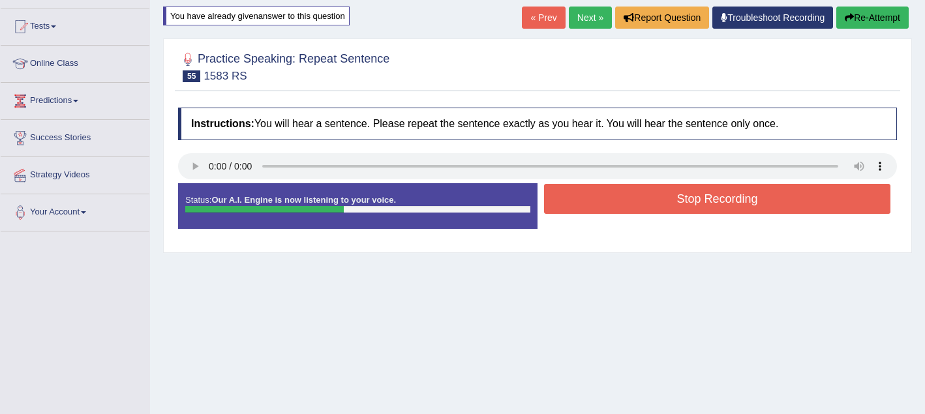
click at [581, 205] on button "Stop Recording" at bounding box center [717, 199] width 346 height 30
